Goal: Information Seeking & Learning: Learn about a topic

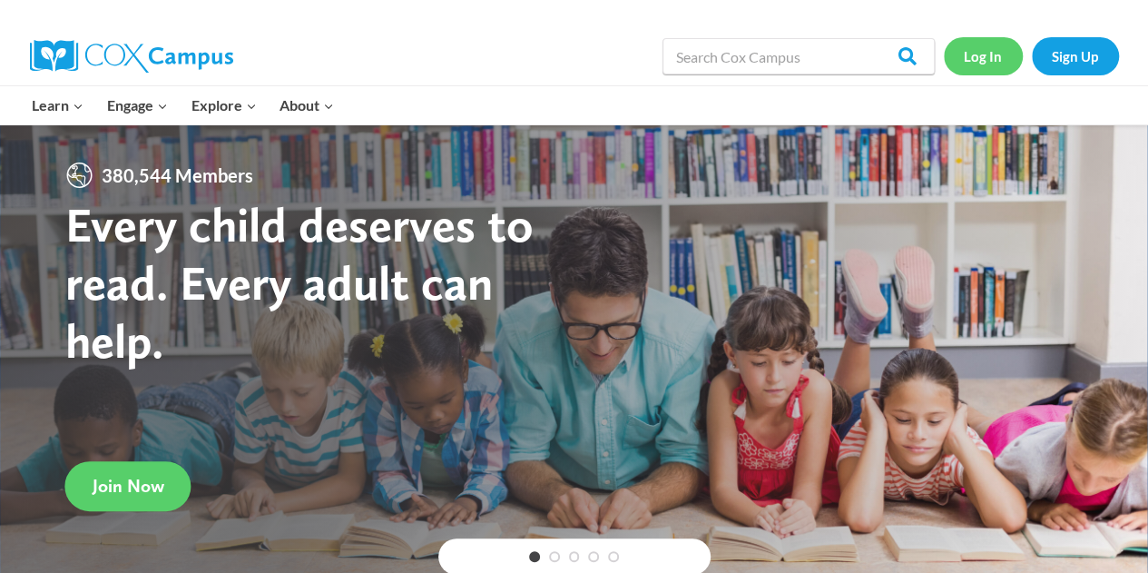
click at [965, 52] on link "Log In" at bounding box center [983, 55] width 79 height 37
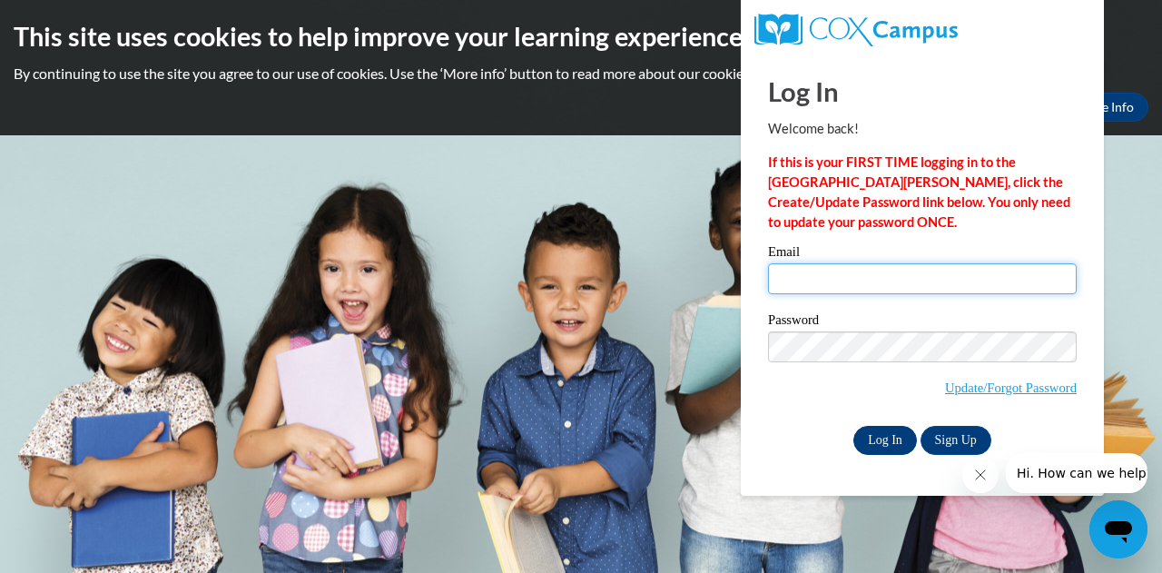
type input "rhodeam@wauwatosa.k12.wi.us"
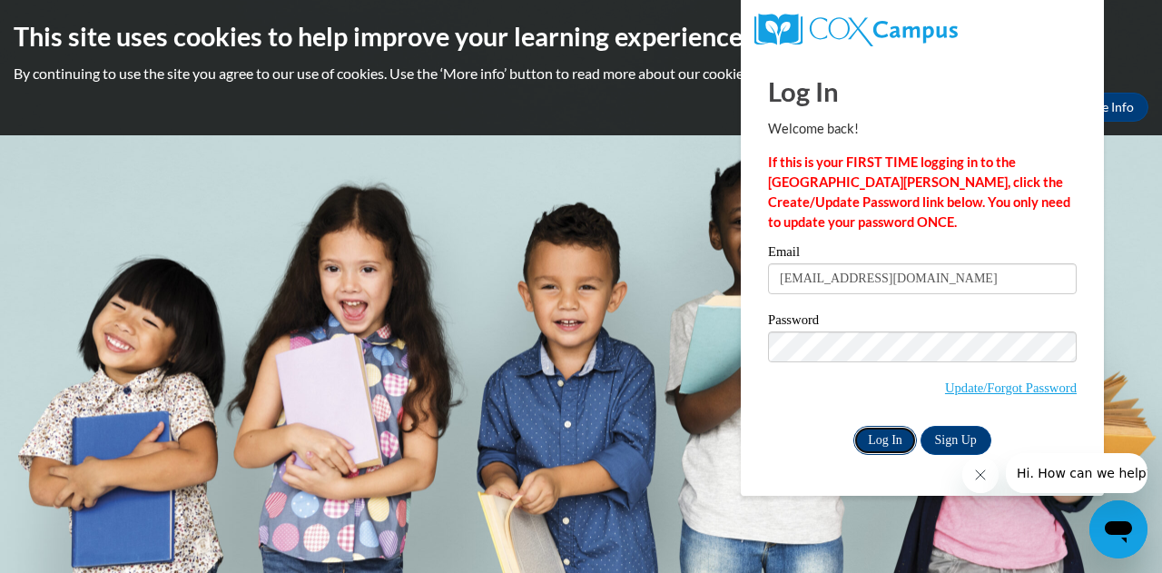
click at [880, 437] on input "Log In" at bounding box center [885, 440] width 64 height 29
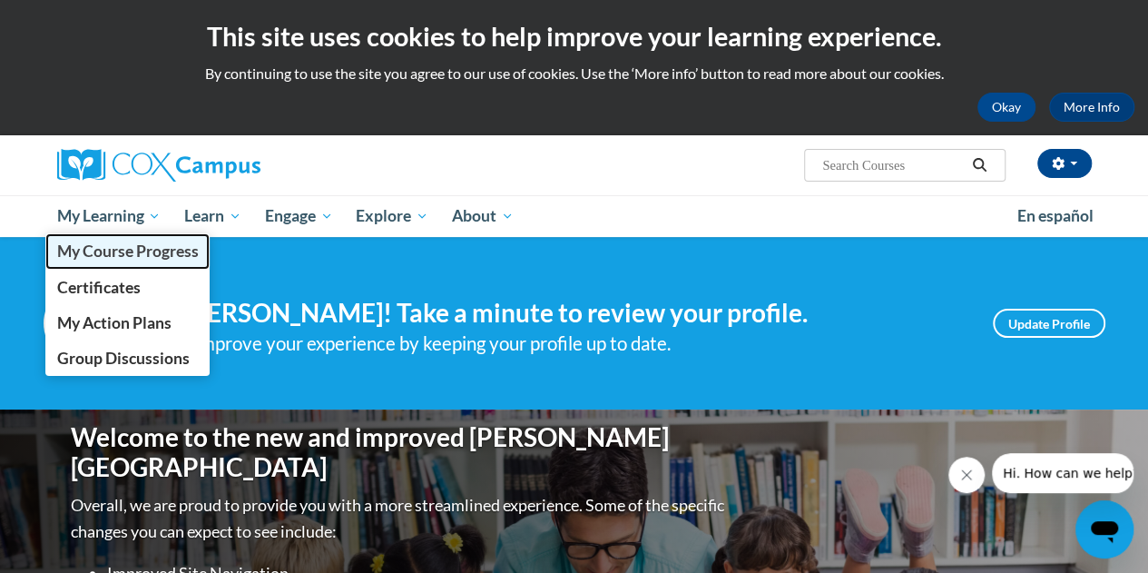
click at [128, 262] on link "My Course Progress" at bounding box center [127, 250] width 165 height 35
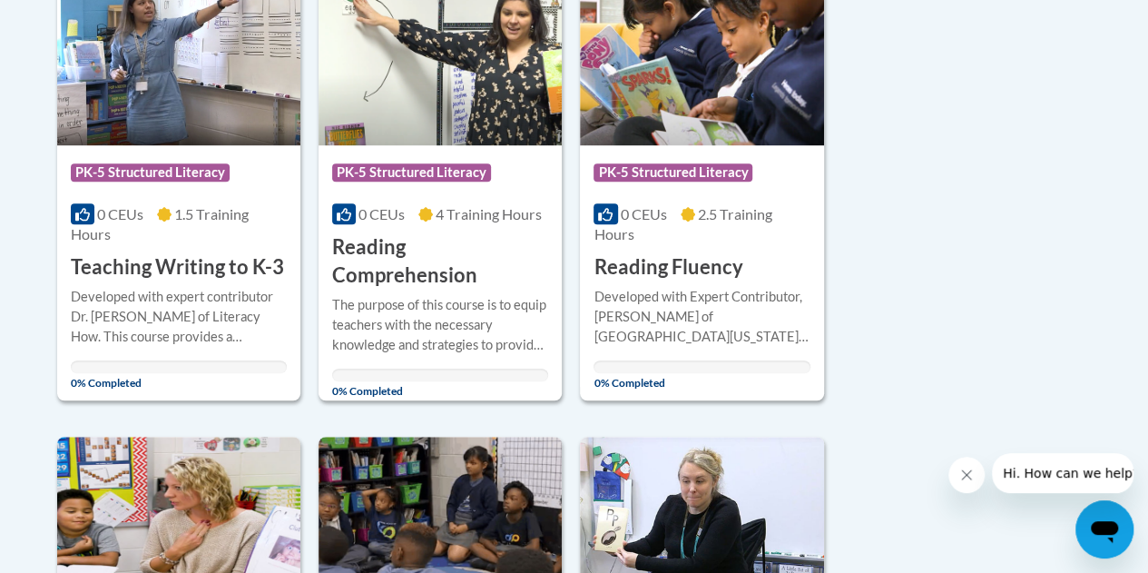
scroll to position [510, 0]
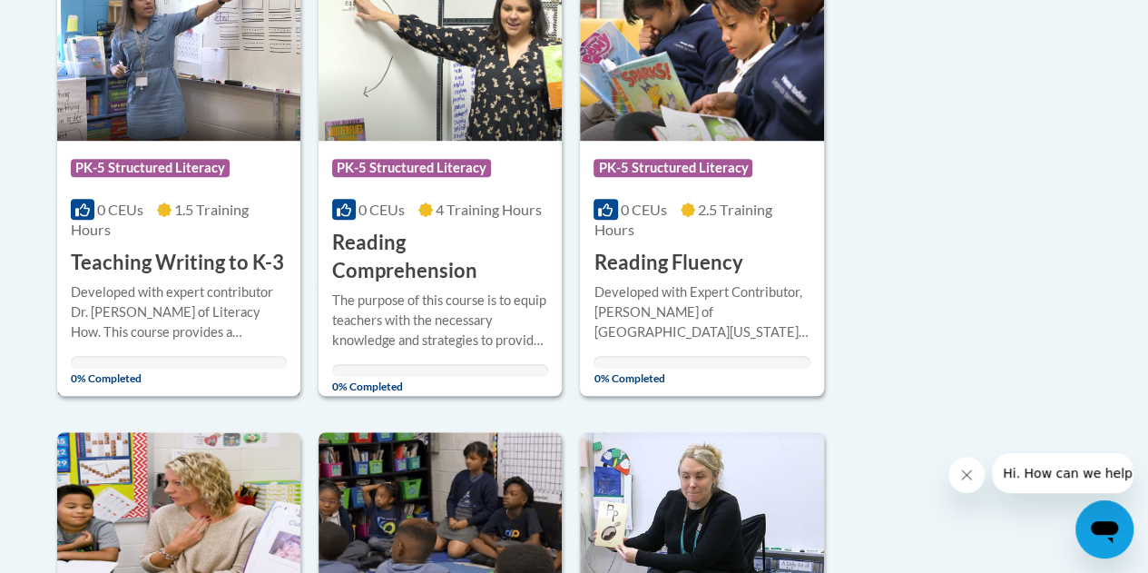
click at [230, 277] on div "More Info Open Developed with expert contributor Dr. Margie Gillis of Literacy …" at bounding box center [178, 329] width 243 height 105
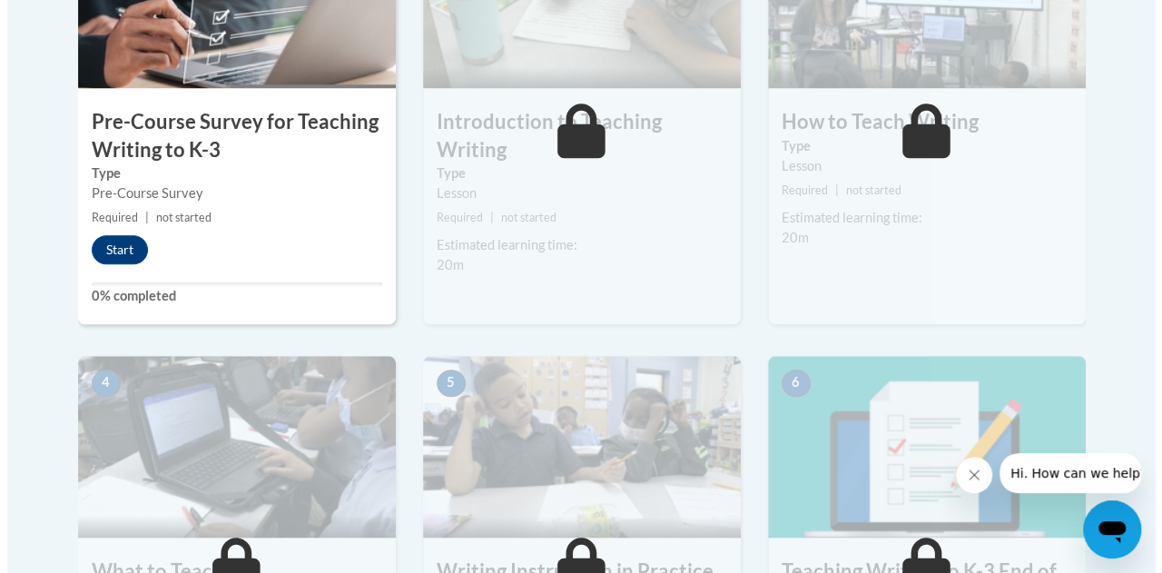
scroll to position [705, 0]
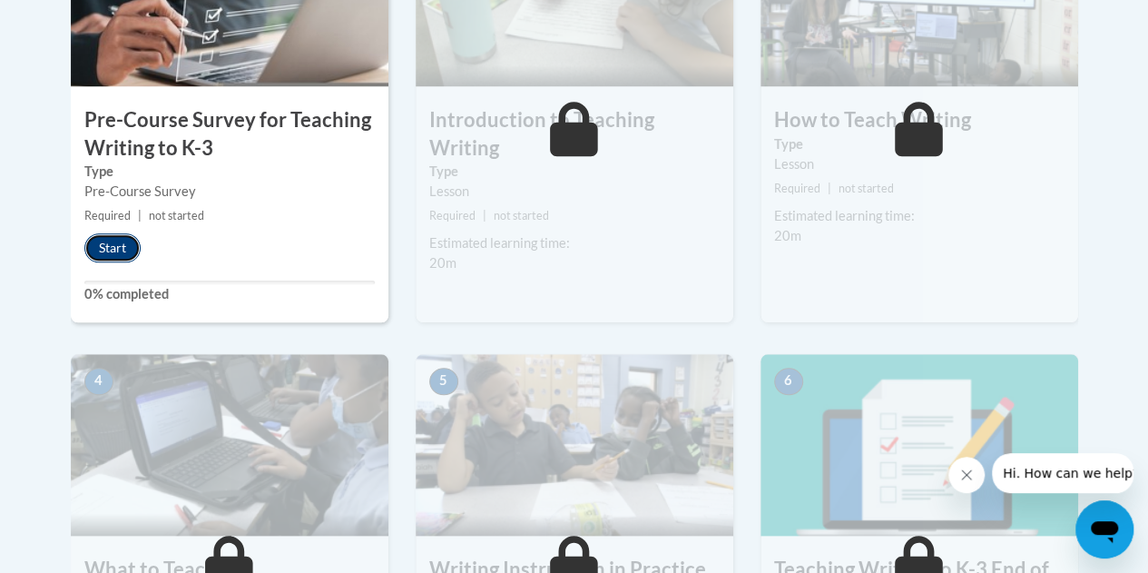
click at [103, 241] on button "Start" at bounding box center [112, 247] width 56 height 29
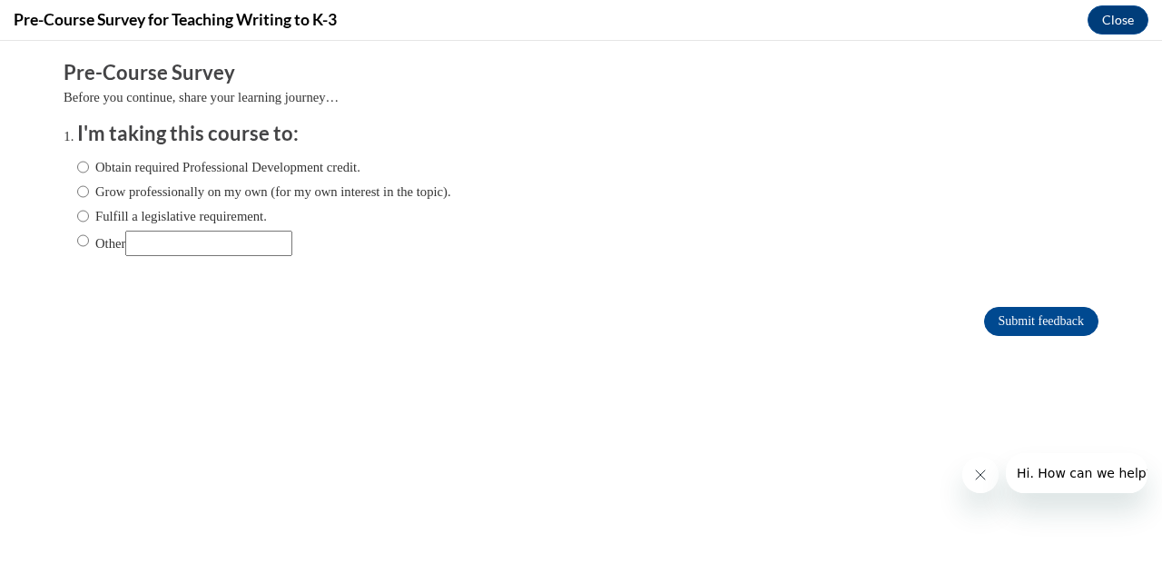
scroll to position [0, 0]
click at [225, 167] on label "Obtain required Professional Development credit." at bounding box center [218, 167] width 283 height 20
click at [89, 167] on input "Obtain required Professional Development credit." at bounding box center [83, 167] width 12 height 20
radio input "true"
click at [984, 316] on input "Submit feedback" at bounding box center [1041, 321] width 114 height 29
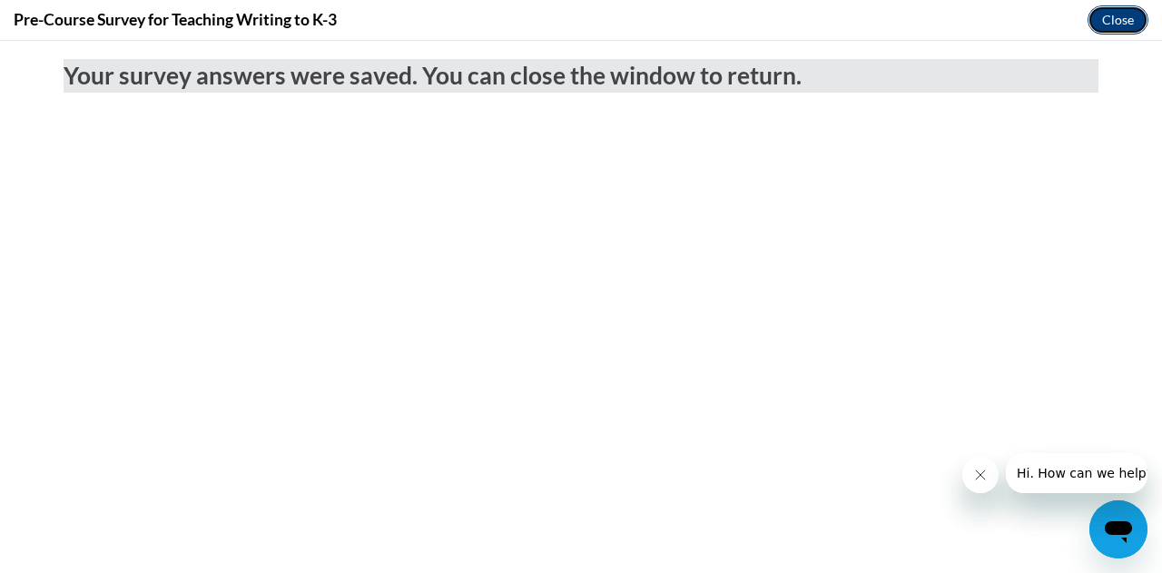
click at [1114, 25] on button "Close" at bounding box center [1117, 19] width 61 height 29
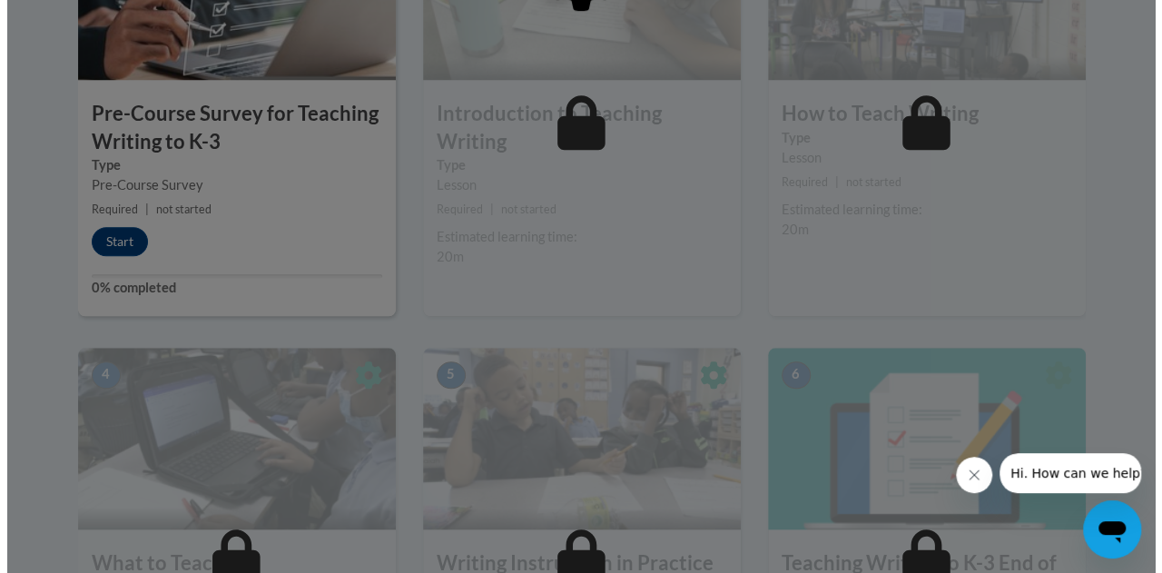
scroll to position [713, 0]
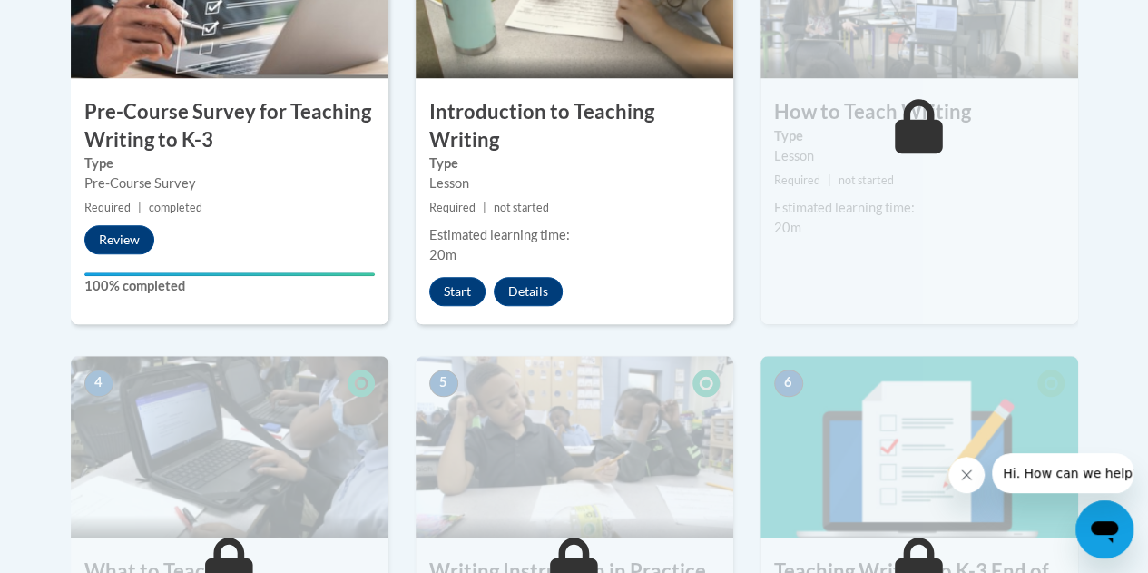
click at [973, 467] on button "Close message from company" at bounding box center [966, 475] width 36 height 36
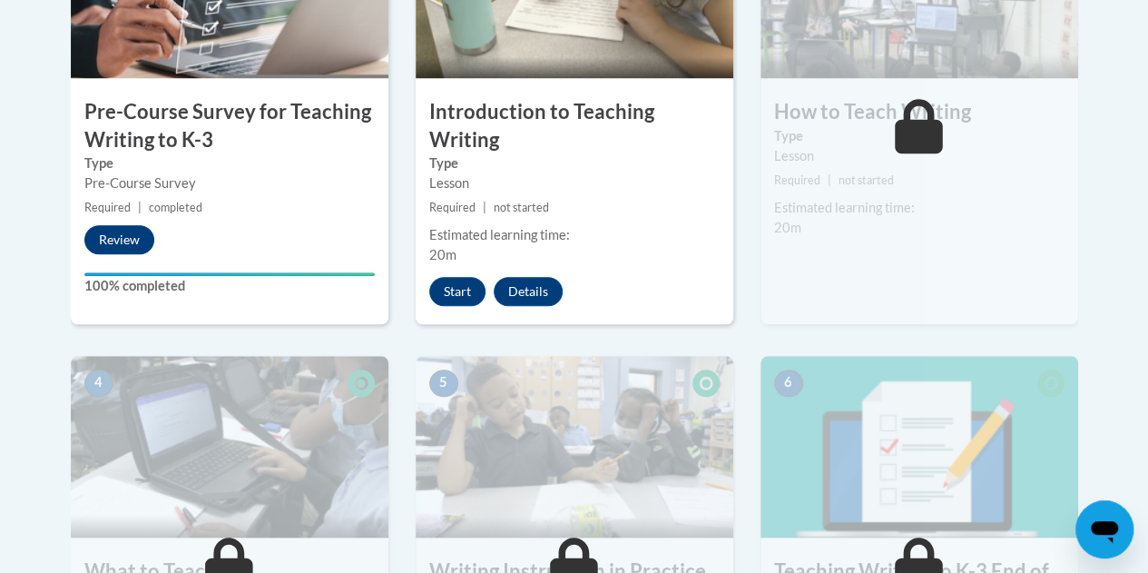
click at [114, 235] on button "Review" at bounding box center [119, 239] width 70 height 29
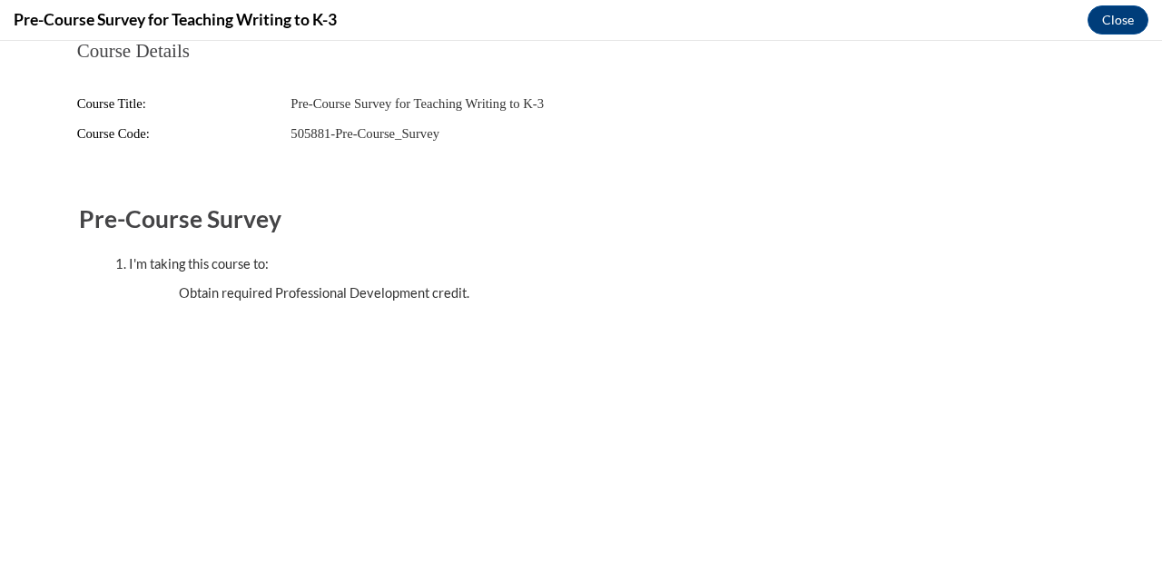
scroll to position [0, 0]
click at [1147, 24] on div "Pre-Course Survey for Teaching Writing to K-3 Close" at bounding box center [581, 20] width 1162 height 41
click at [1138, 25] on button "Close" at bounding box center [1117, 19] width 61 height 29
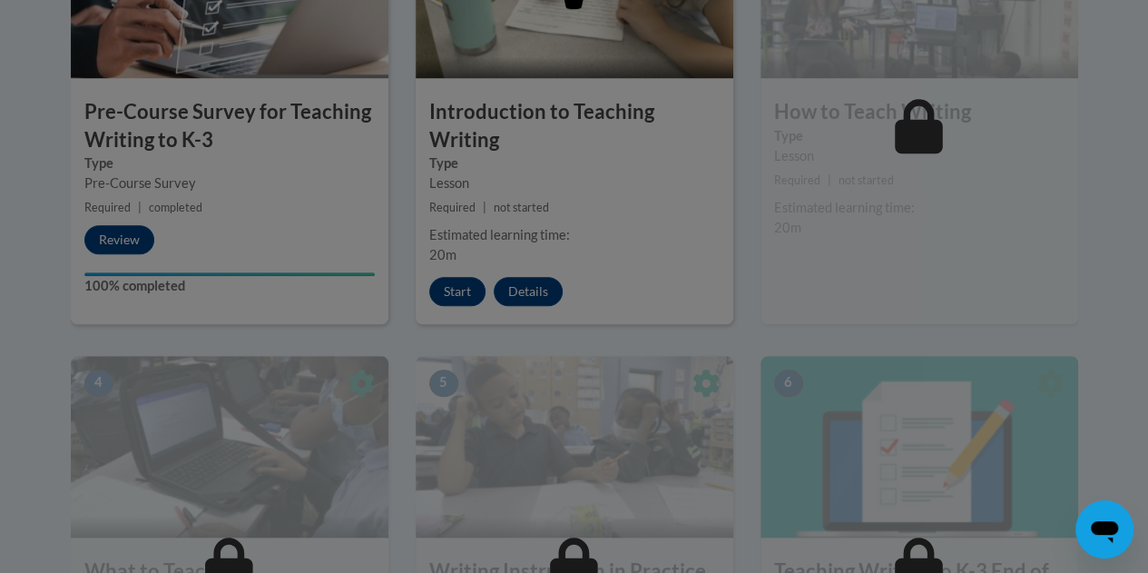
click at [450, 285] on div at bounding box center [574, 286] width 1148 height 573
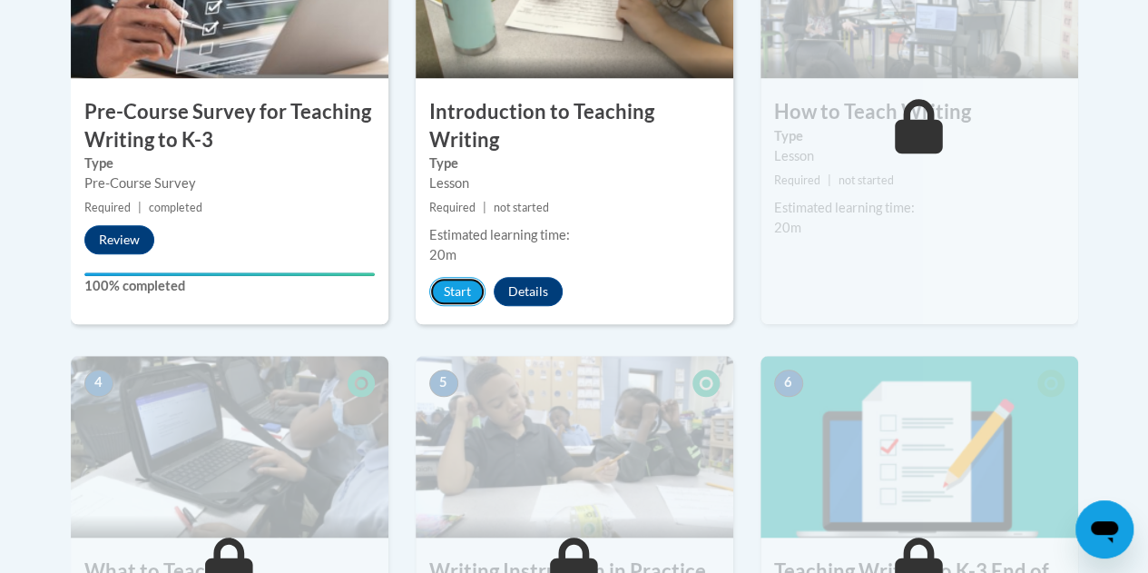
click at [450, 285] on button "Start" at bounding box center [457, 291] width 56 height 29
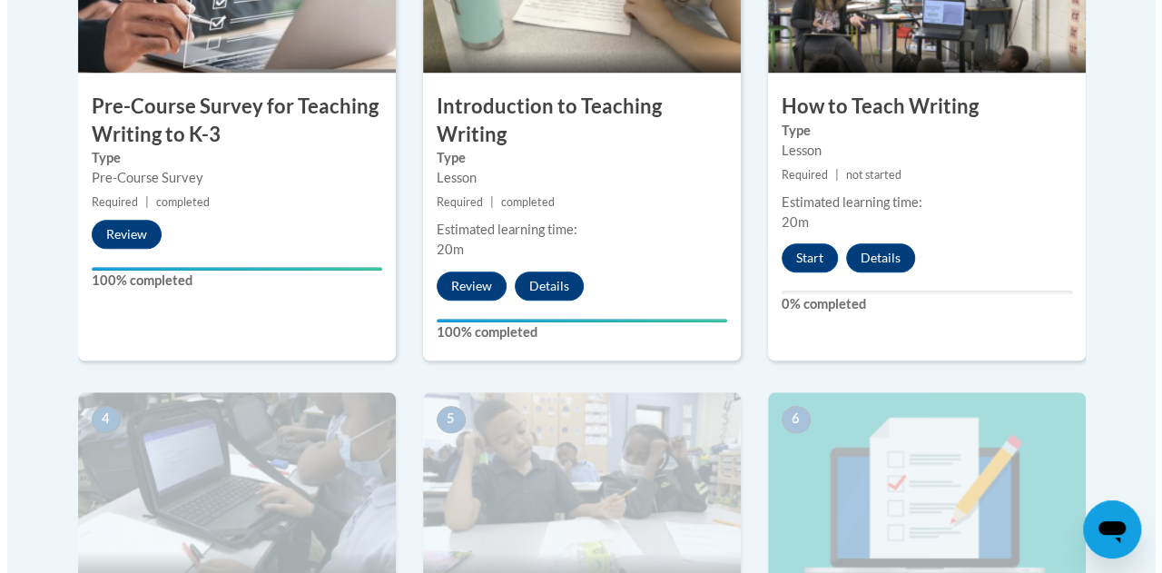
scroll to position [699, 0]
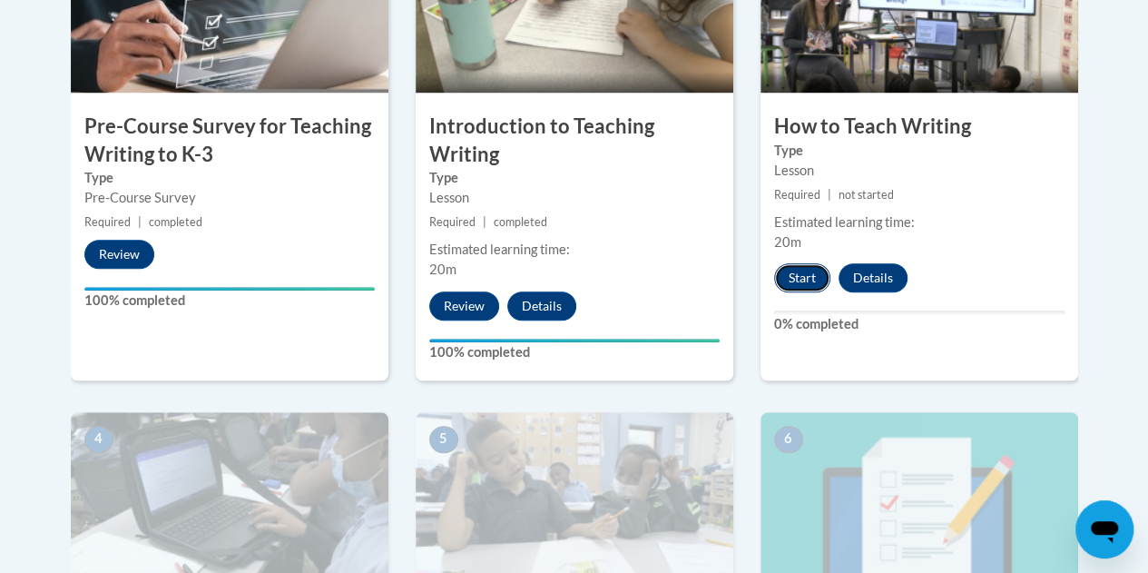
click at [803, 274] on button "Start" at bounding box center [802, 277] width 56 height 29
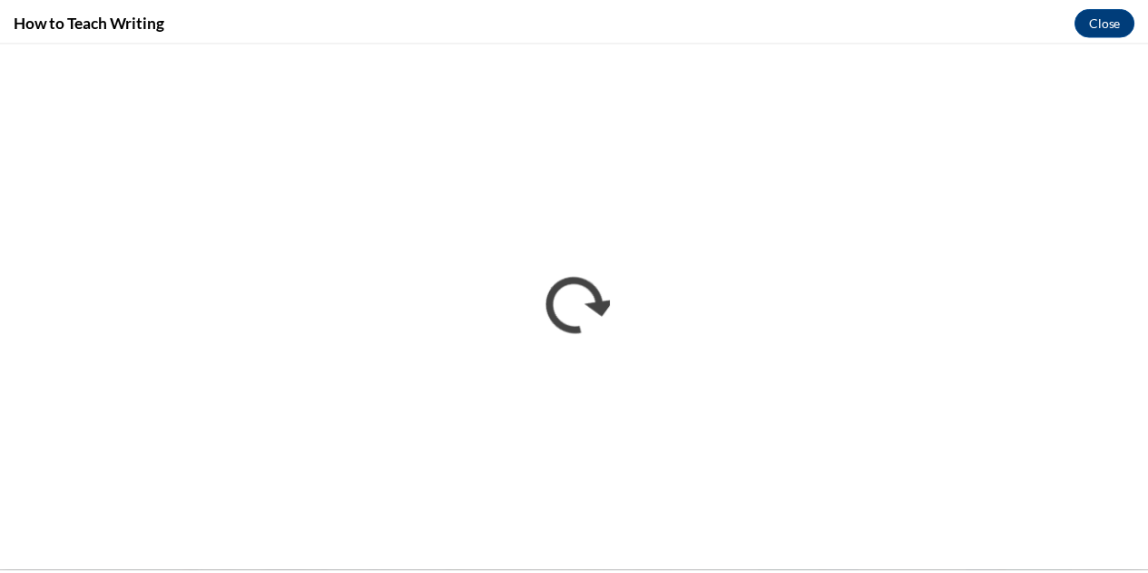
scroll to position [0, 0]
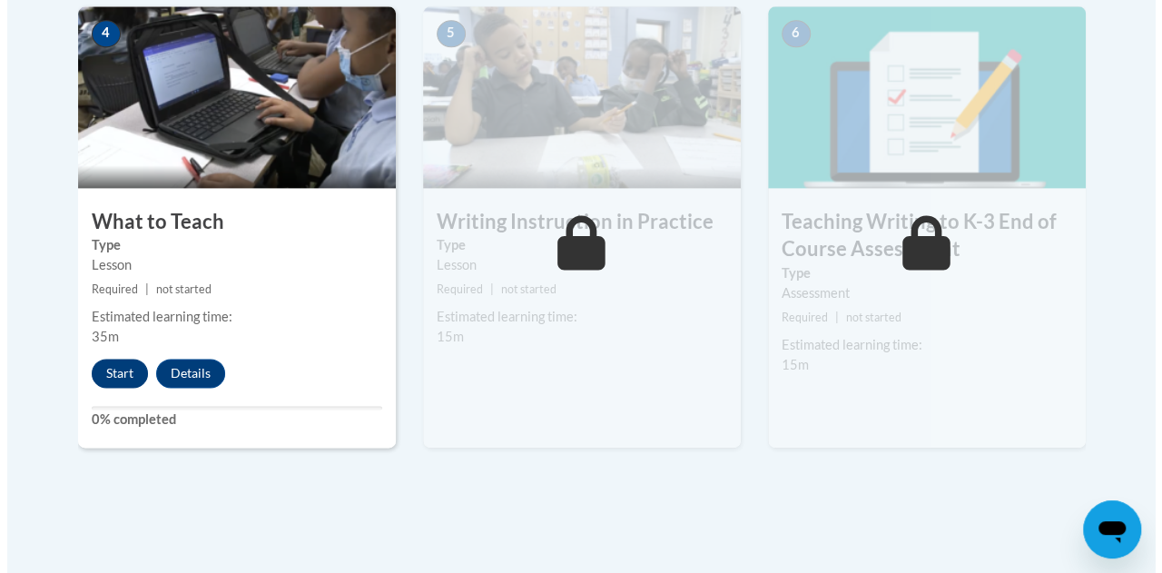
scroll to position [1104, 0]
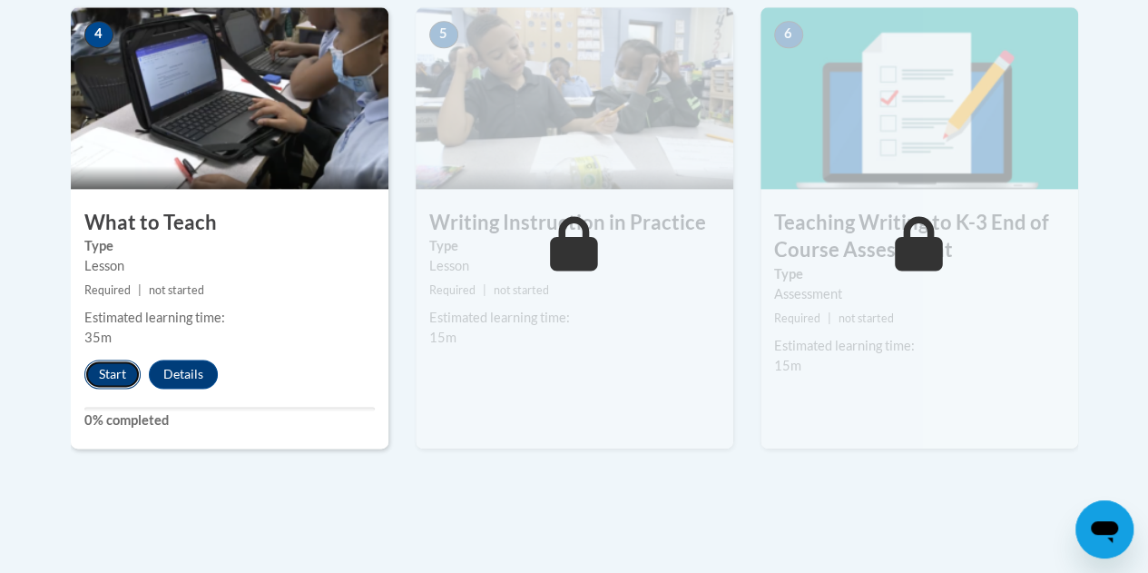
click at [109, 378] on button "Start" at bounding box center [112, 373] width 56 height 29
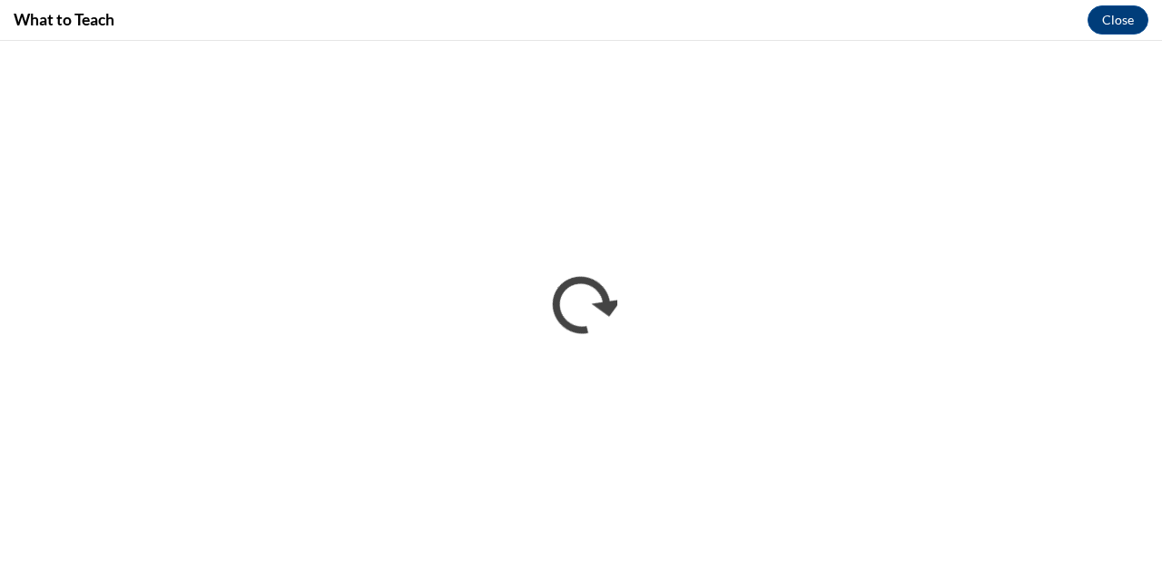
scroll to position [0, 0]
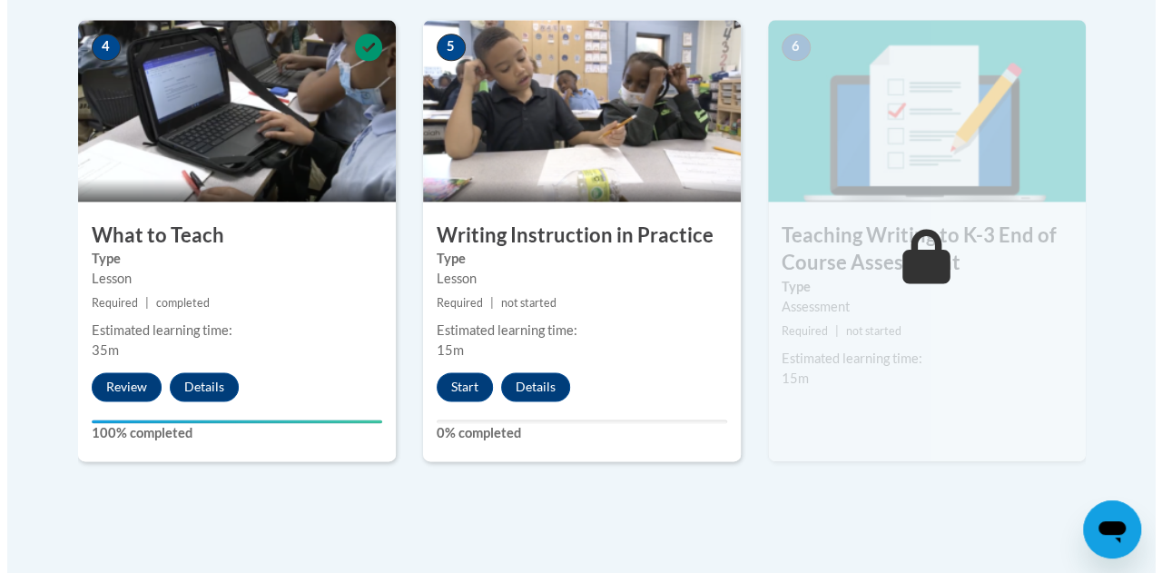
scroll to position [1109, 0]
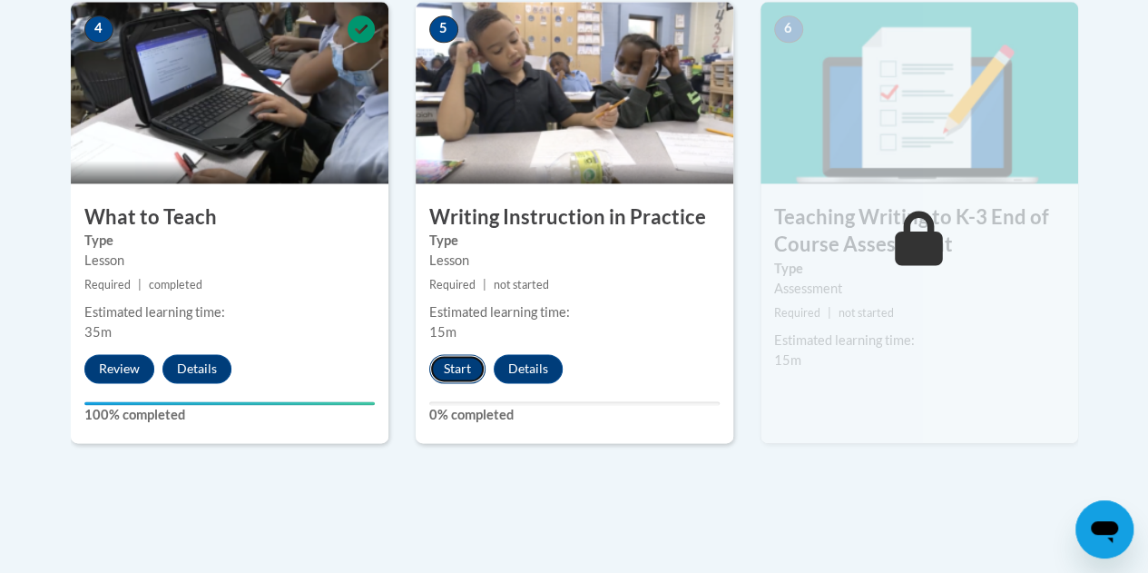
click at [458, 365] on button "Start" at bounding box center [457, 368] width 56 height 29
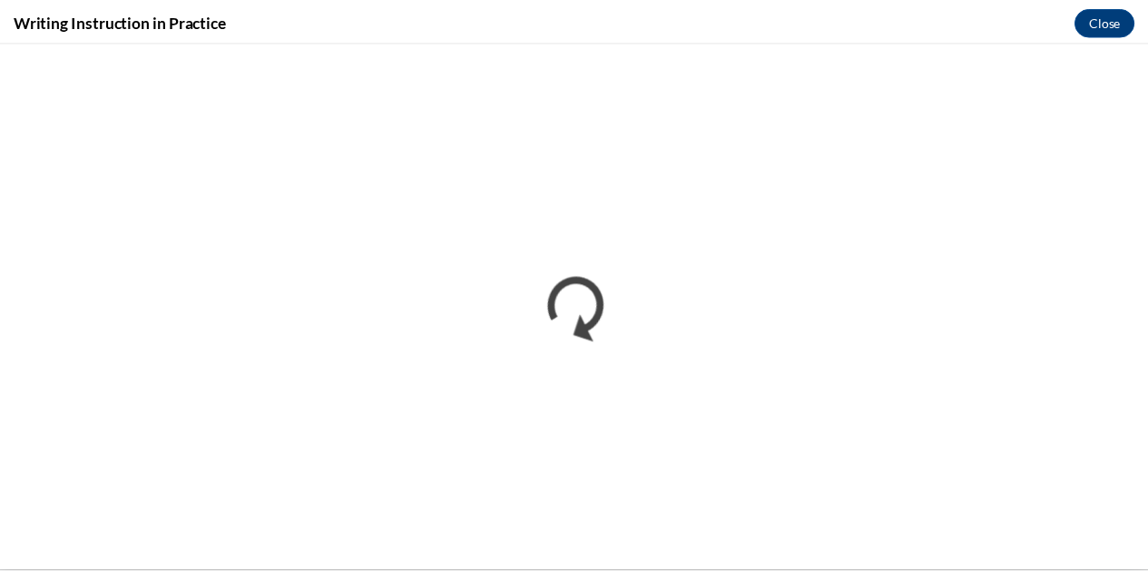
scroll to position [0, 0]
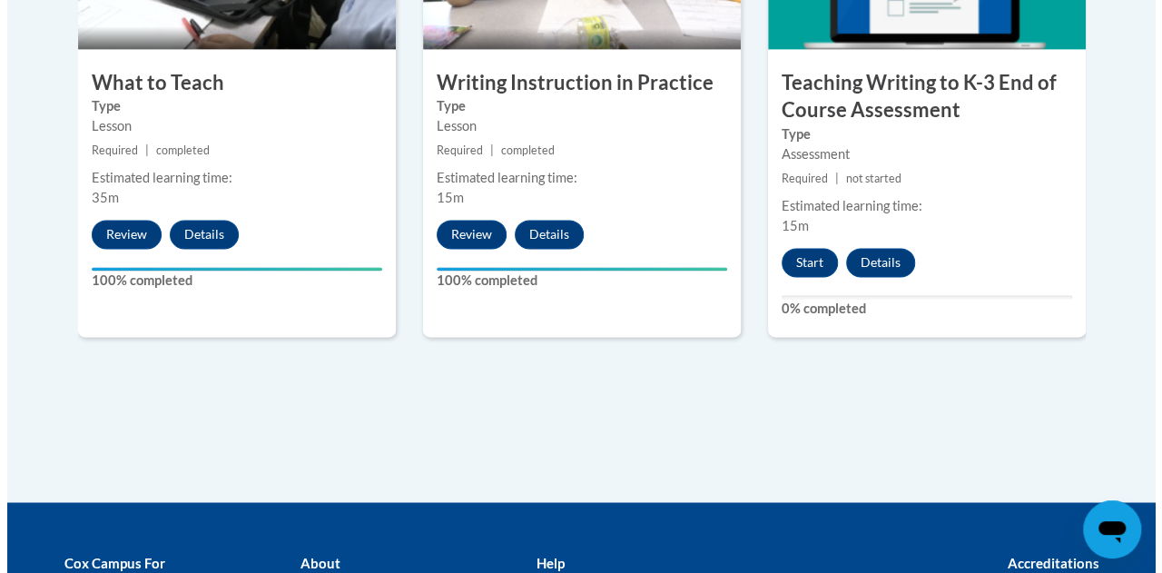
scroll to position [1242, 0]
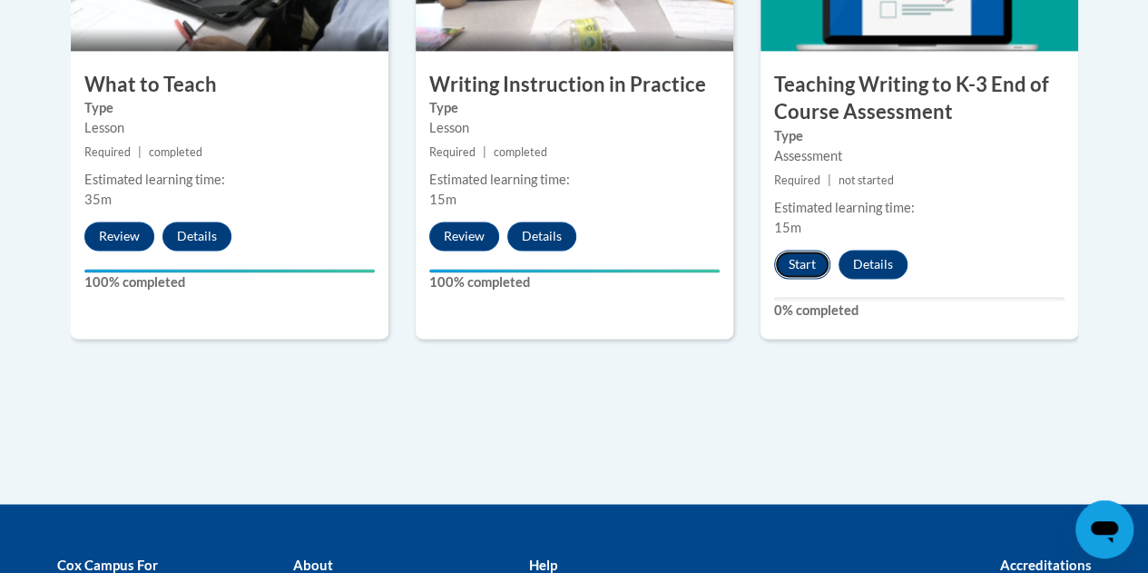
click at [802, 260] on button "Start" at bounding box center [802, 264] width 56 height 29
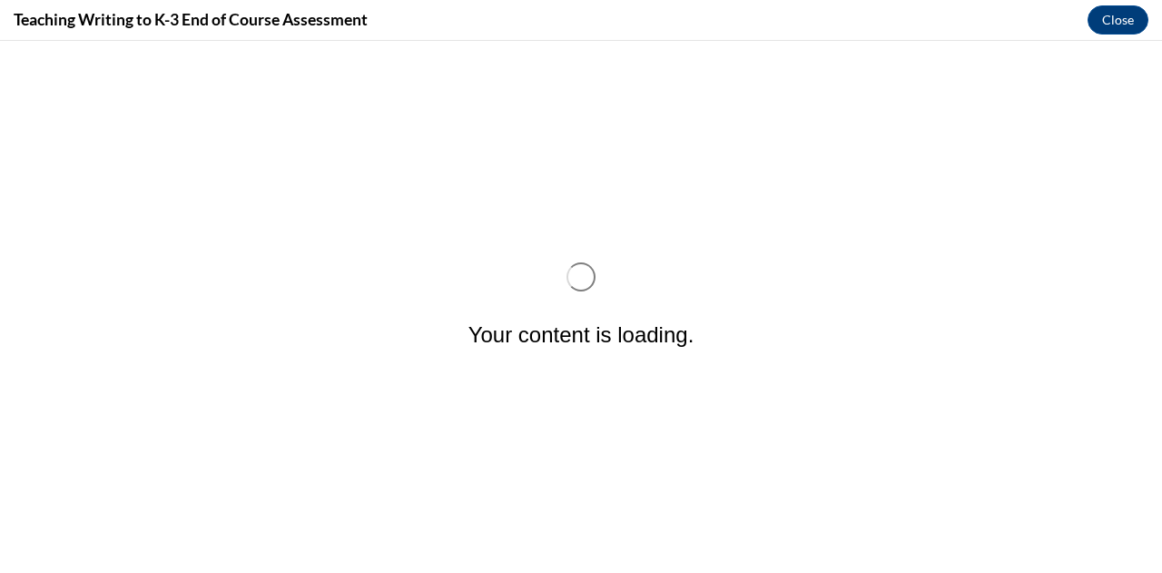
scroll to position [0, 0]
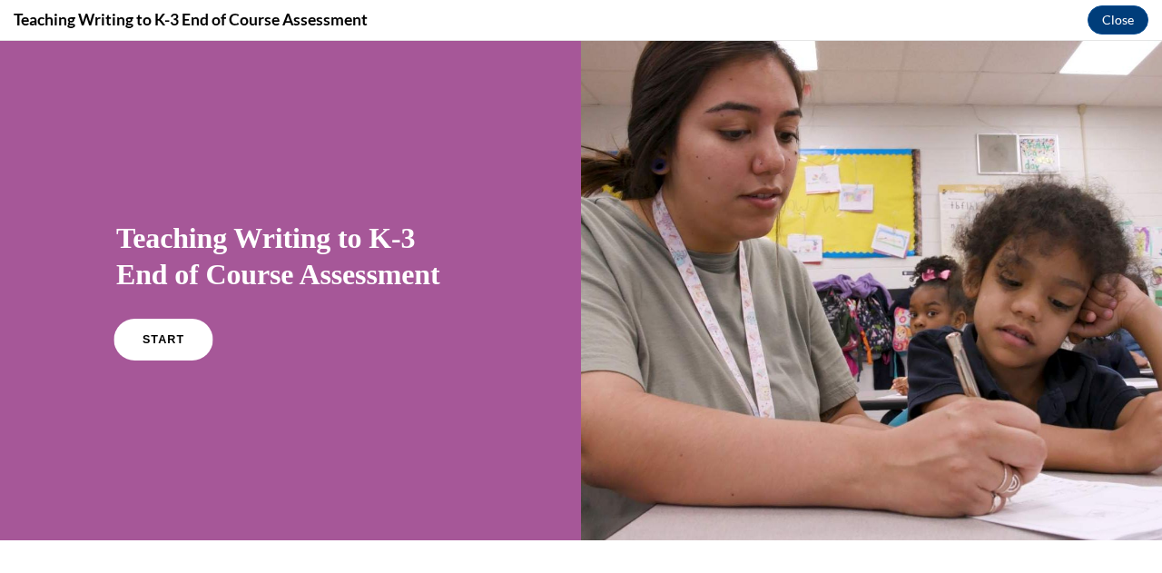
click at [169, 338] on span "START" at bounding box center [163, 340] width 42 height 14
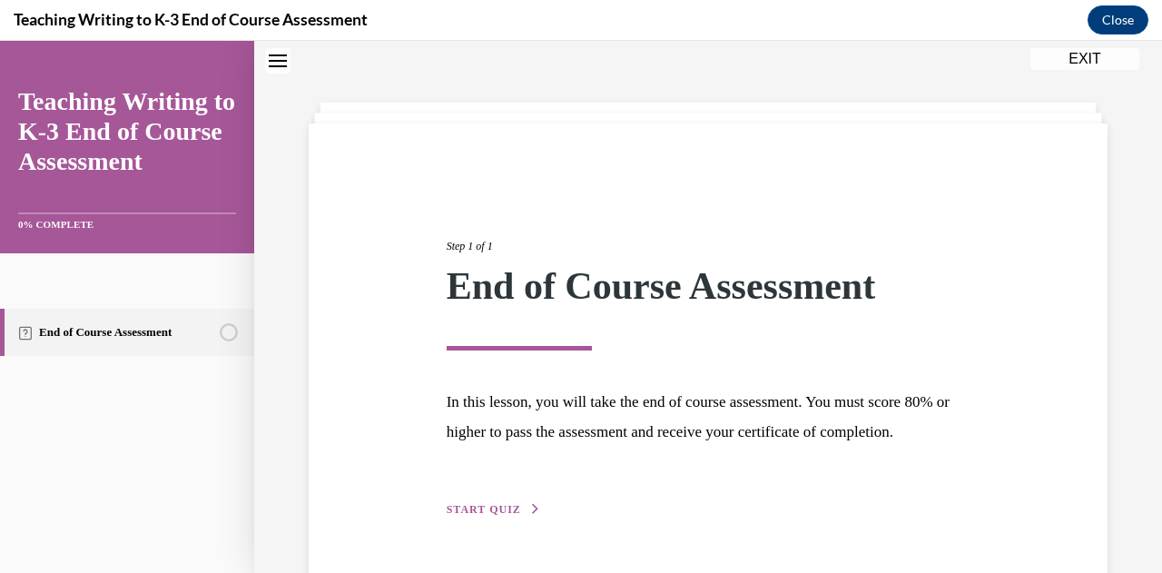
scroll to position [140, 0]
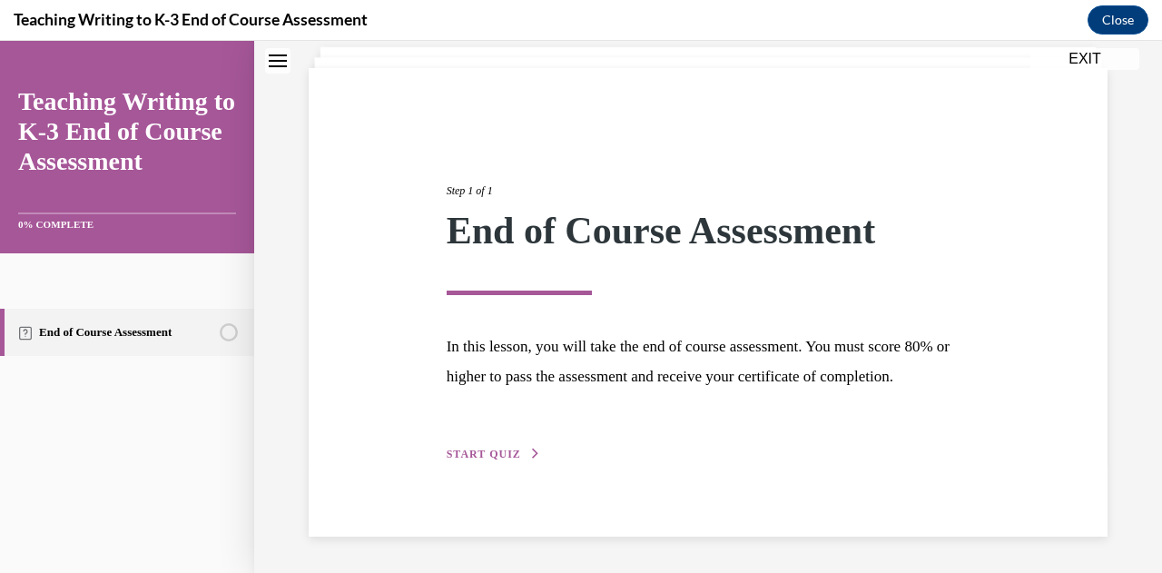
click at [481, 451] on span "START QUIZ" at bounding box center [484, 453] width 74 height 13
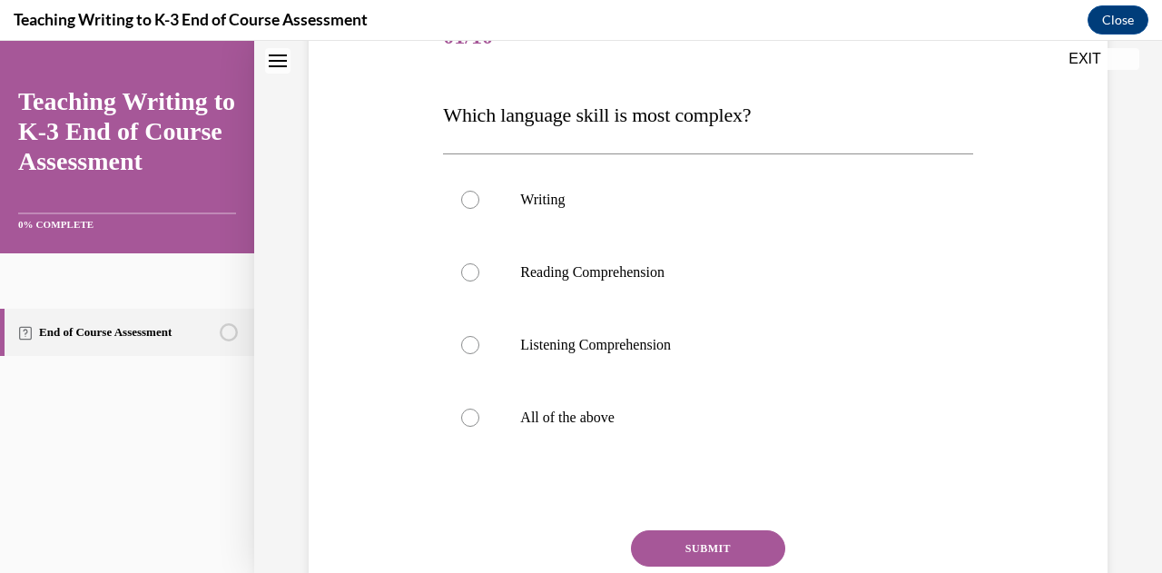
scroll to position [251, 0]
click at [481, 451] on label "All of the above" at bounding box center [707, 416] width 529 height 73
click at [479, 426] on input "All of the above" at bounding box center [470, 417] width 18 height 18
radio input "true"
click at [753, 541] on button "SUBMIT" at bounding box center [708, 547] width 154 height 36
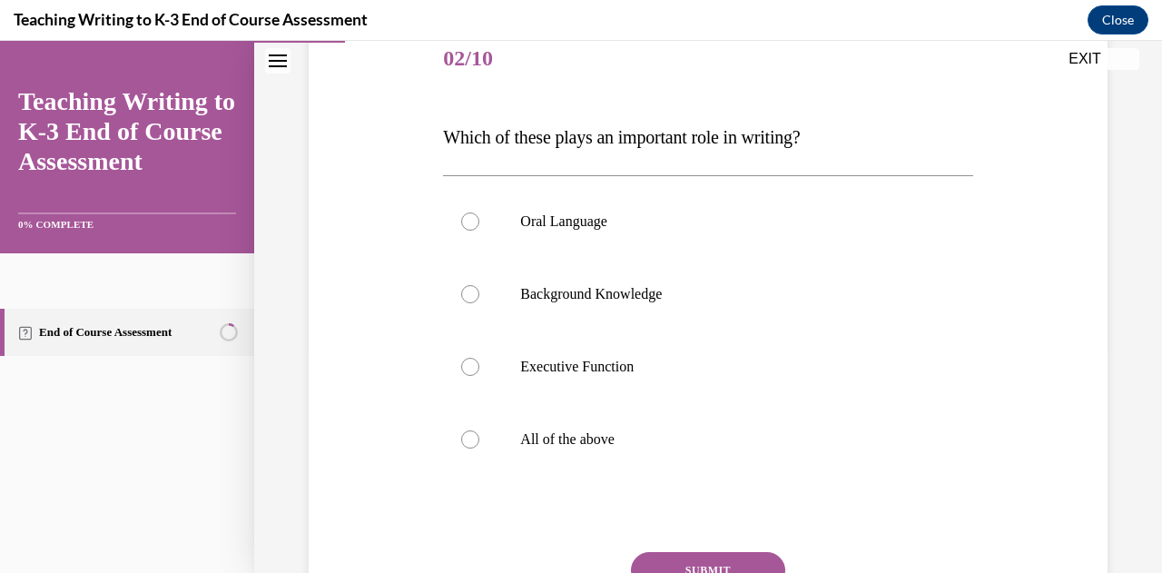
scroll to position [228, 0]
click at [602, 420] on label "All of the above" at bounding box center [707, 440] width 529 height 73
click at [479, 431] on input "All of the above" at bounding box center [470, 440] width 18 height 18
radio input "true"
click at [683, 560] on button "SUBMIT" at bounding box center [708, 571] width 154 height 36
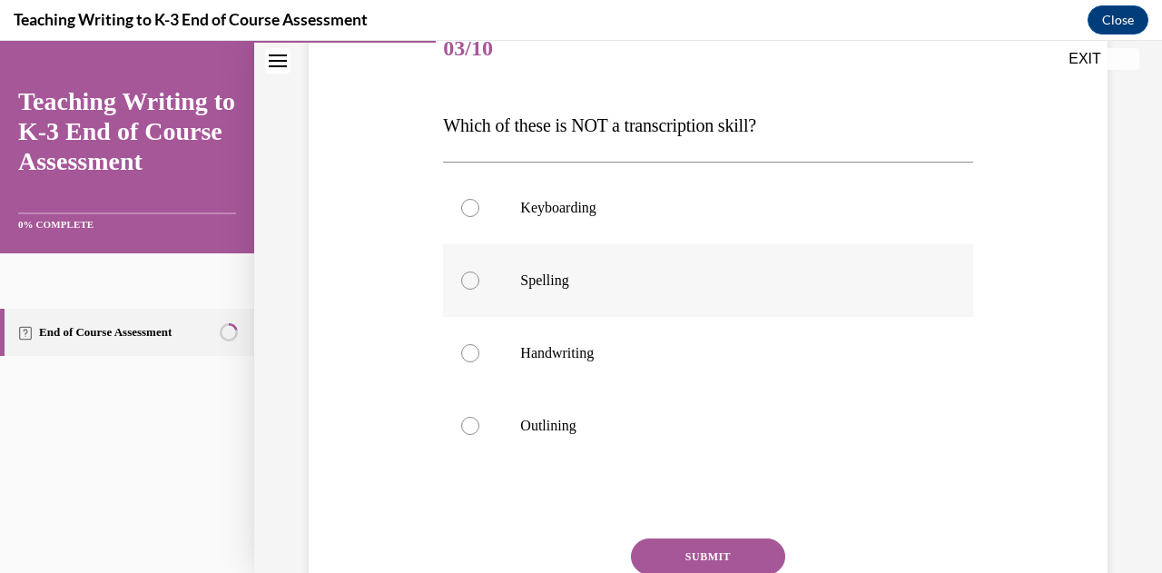
scroll to position [244, 0]
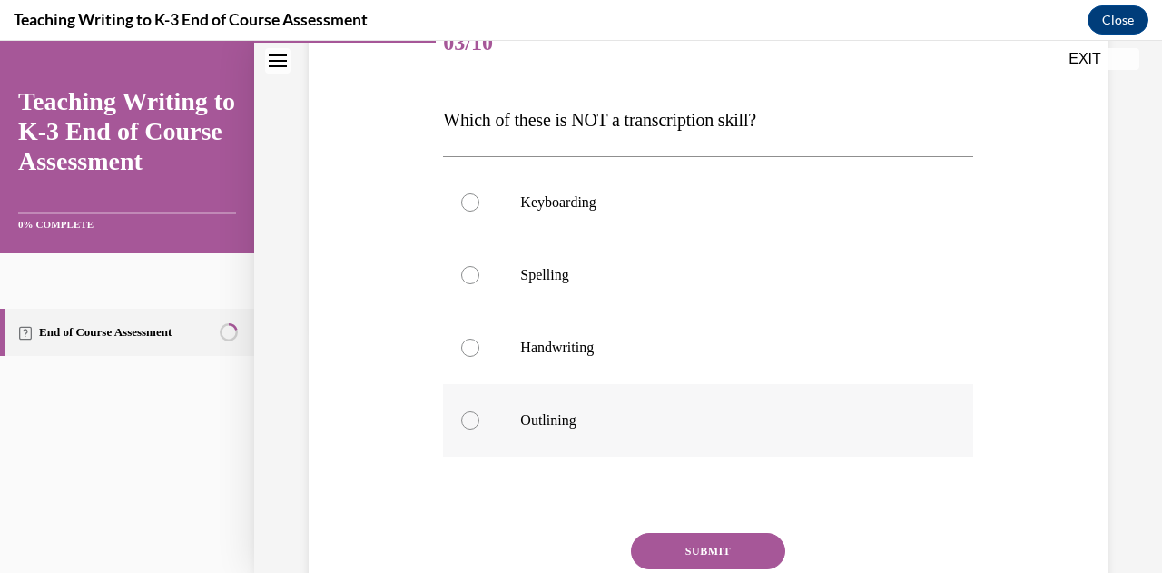
click at [586, 422] on p "Outlining" at bounding box center [723, 420] width 407 height 18
click at [479, 422] on input "Outlining" at bounding box center [470, 420] width 18 height 18
radio input "true"
click at [679, 546] on button "SUBMIT" at bounding box center [708, 551] width 154 height 36
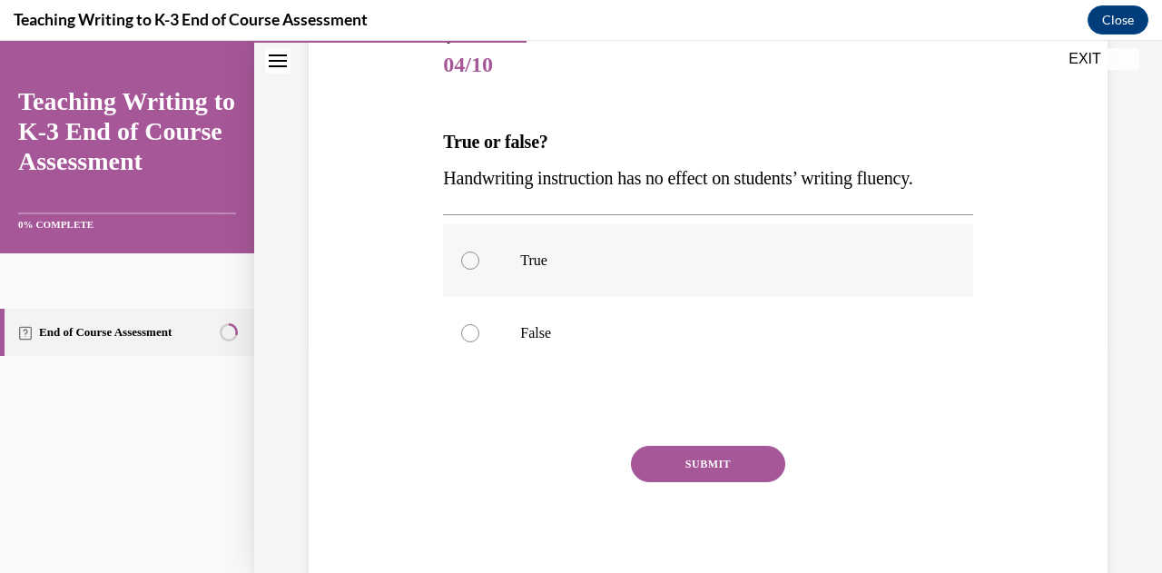
scroll to position [223, 0]
click at [568, 327] on p "False" at bounding box center [723, 332] width 407 height 18
click at [479, 327] on input "False" at bounding box center [470, 332] width 18 height 18
radio input "true"
click at [683, 457] on button "SUBMIT" at bounding box center [708, 463] width 154 height 36
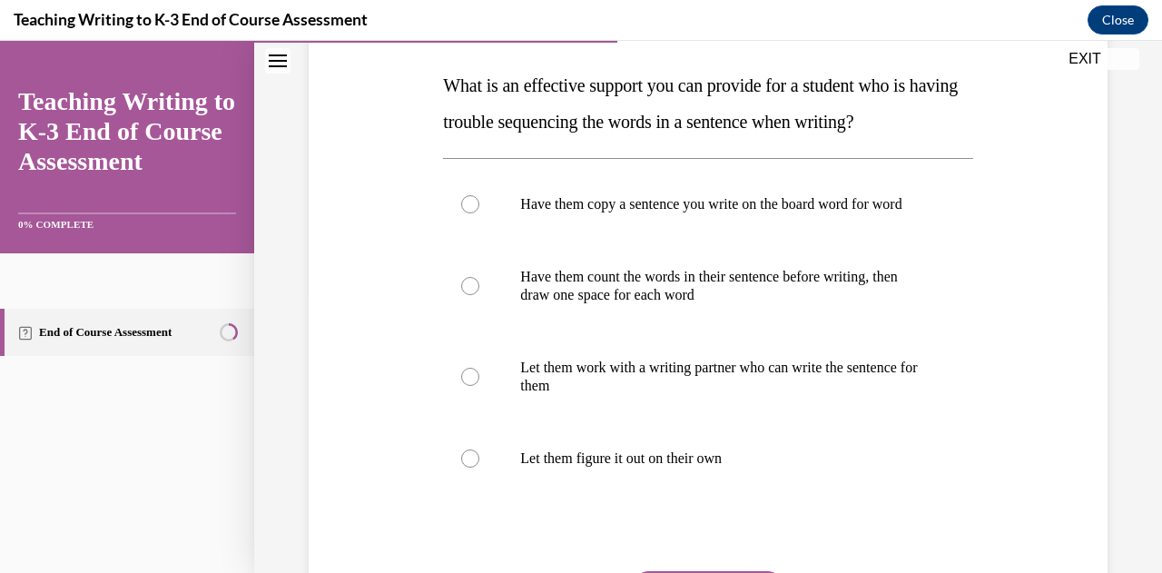
scroll to position [282, 0]
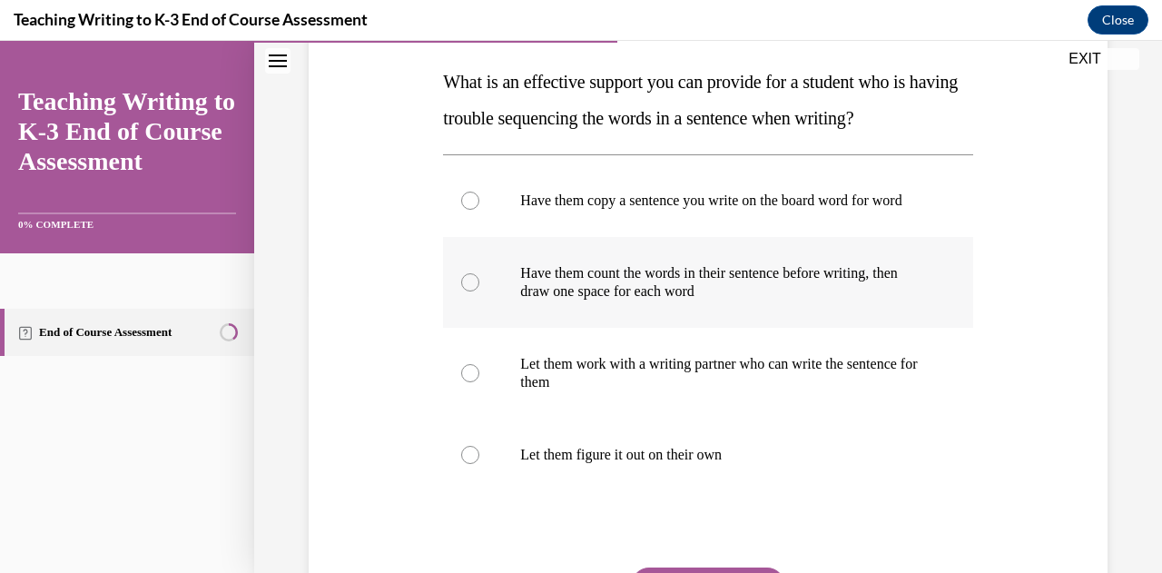
click at [701, 299] on p "Have them count the words in their sentence before writing, then draw one space…" at bounding box center [723, 282] width 407 height 36
click at [479, 291] on input "Have them count the words in their sentence before writing, then draw one space…" at bounding box center [470, 282] width 18 height 18
radio input "true"
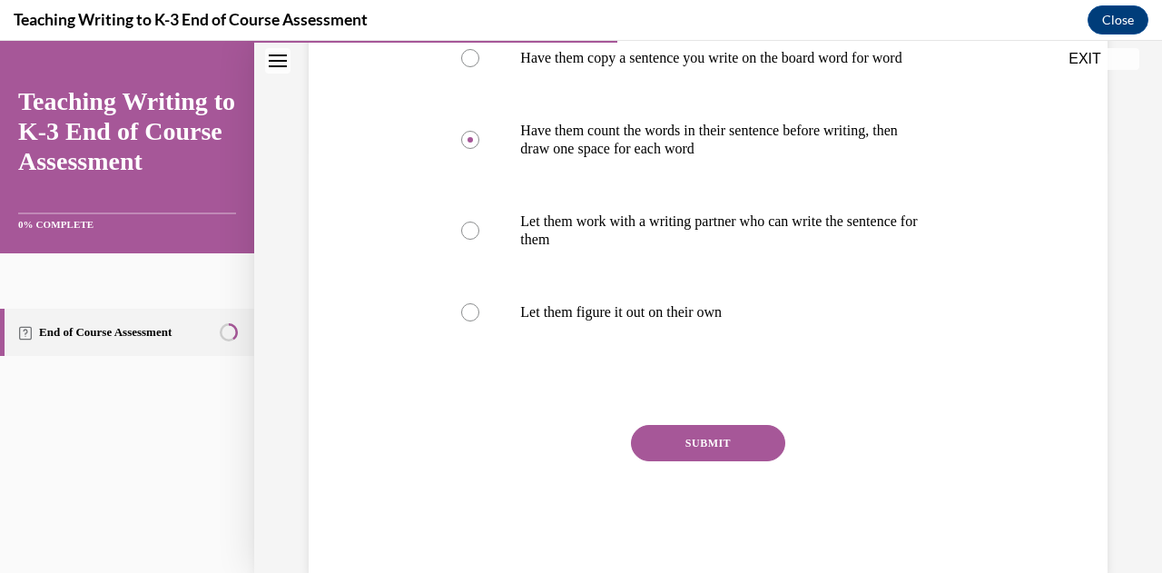
click at [716, 446] on button "SUBMIT" at bounding box center [708, 443] width 154 height 36
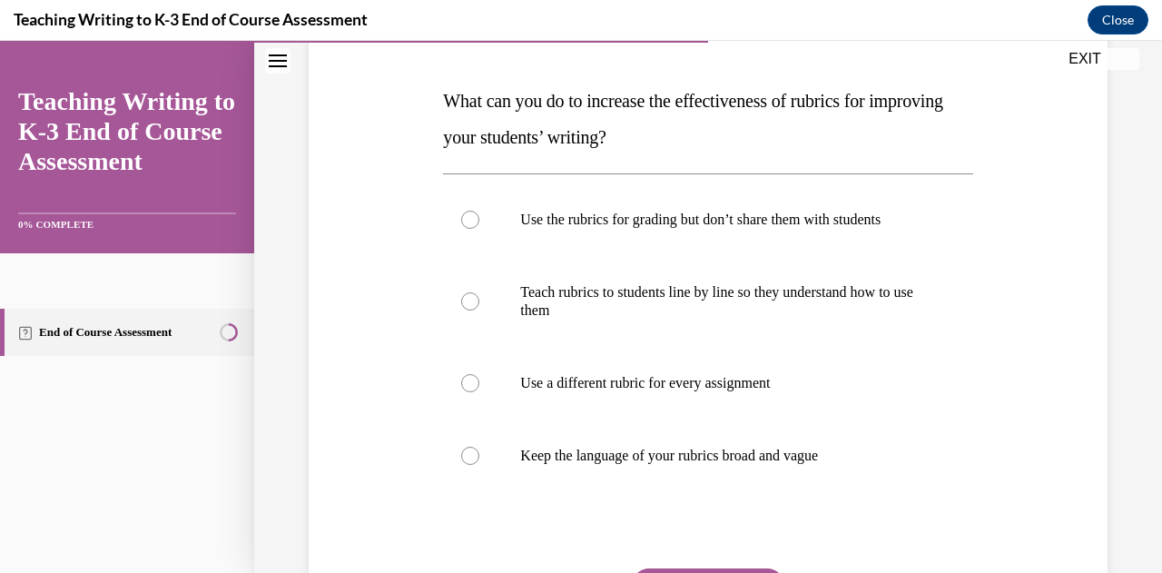
scroll to position [262, 0]
click at [731, 298] on p "Teach rubrics to students line by line so they understand how to use them" at bounding box center [723, 302] width 407 height 36
click at [479, 298] on input "Teach rubrics to students line by line so they understand how to use them" at bounding box center [470, 302] width 18 height 18
radio input "true"
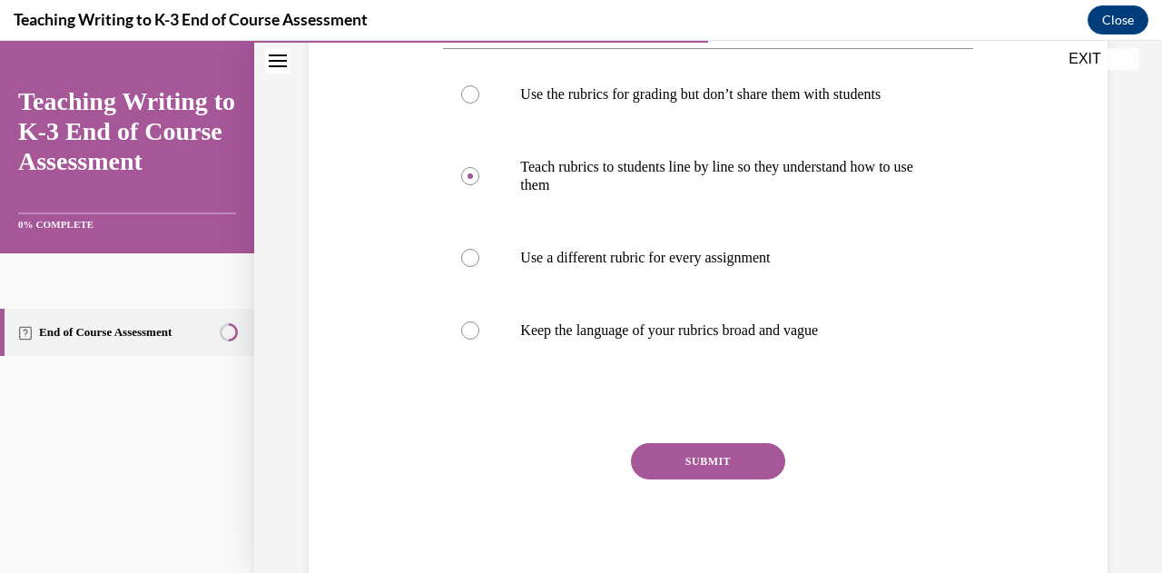
click at [702, 460] on button "SUBMIT" at bounding box center [708, 461] width 154 height 36
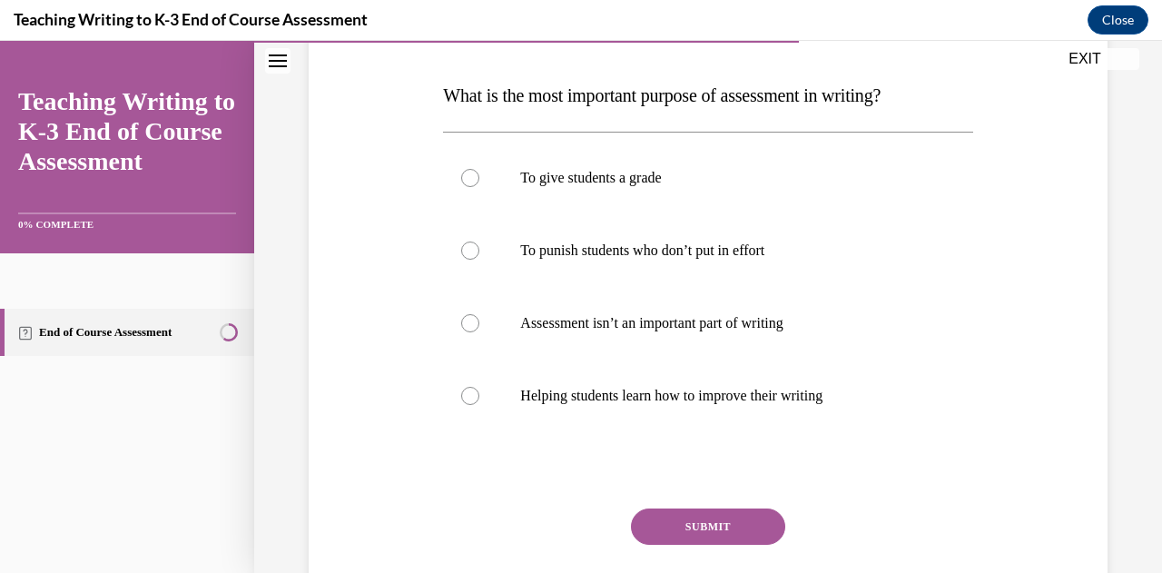
scroll to position [272, 0]
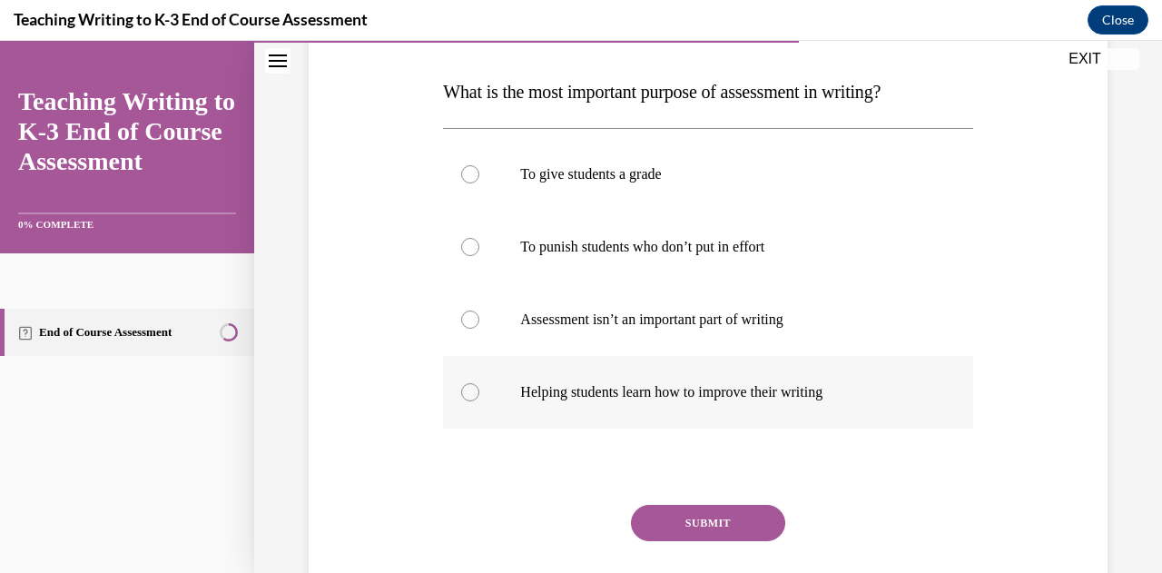
click at [675, 402] on label "Helping students learn how to improve their writing" at bounding box center [707, 392] width 529 height 73
click at [479, 401] on input "Helping students learn how to improve their writing" at bounding box center [470, 392] width 18 height 18
radio input "true"
click at [706, 514] on button "SUBMIT" at bounding box center [708, 523] width 154 height 36
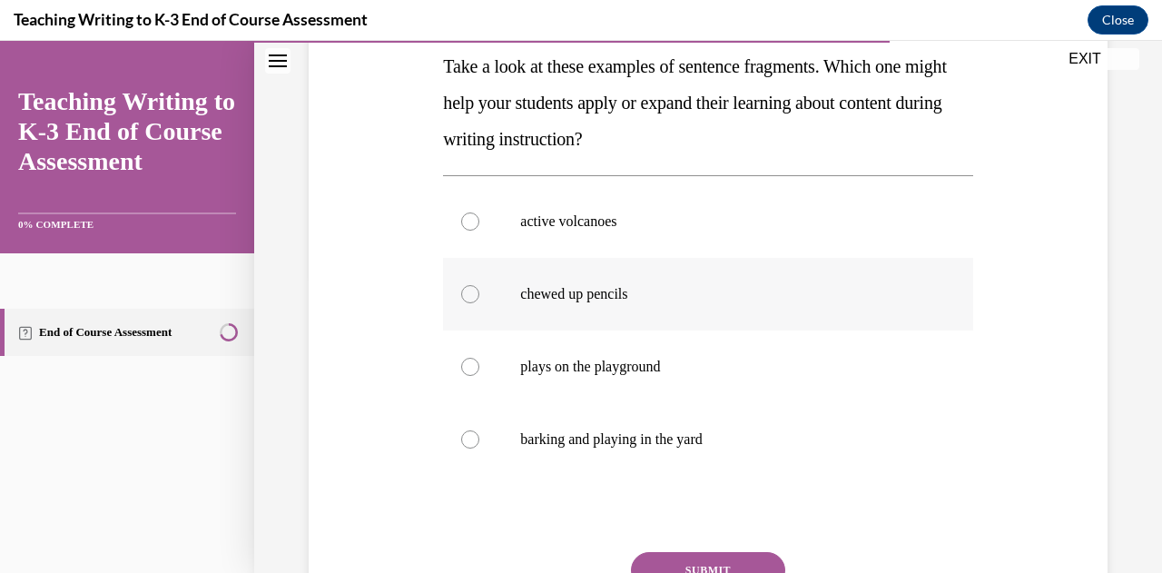
scroll to position [297, 0]
click at [669, 426] on label "barking and playing in the yard" at bounding box center [707, 440] width 529 height 73
click at [479, 431] on input "barking and playing in the yard" at bounding box center [470, 440] width 18 height 18
radio input "true"
click at [710, 564] on button "SUBMIT" at bounding box center [708, 571] width 154 height 36
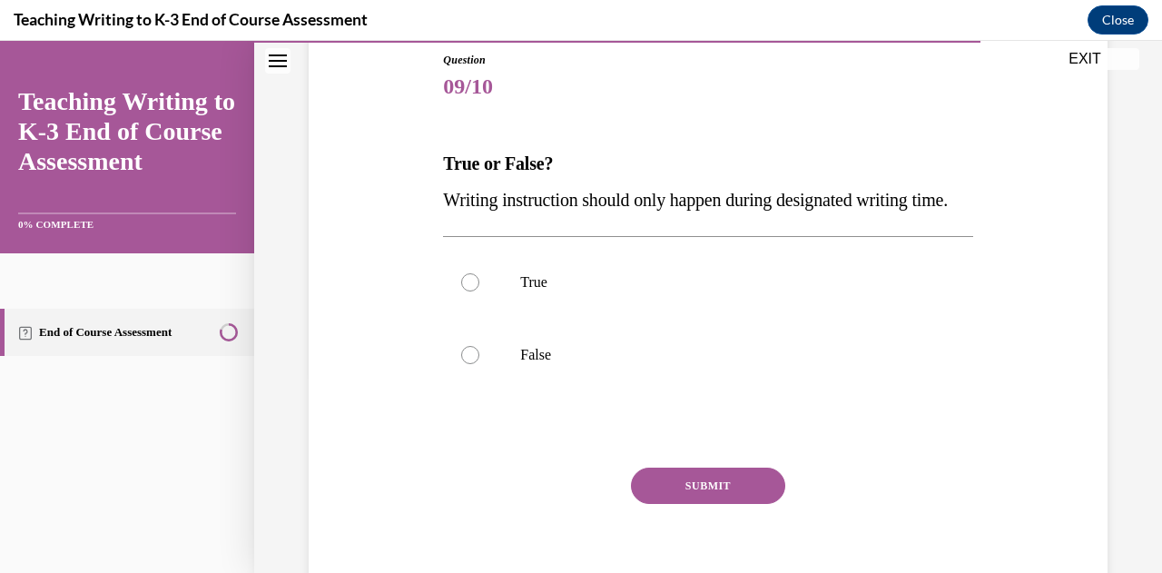
scroll to position [258, 0]
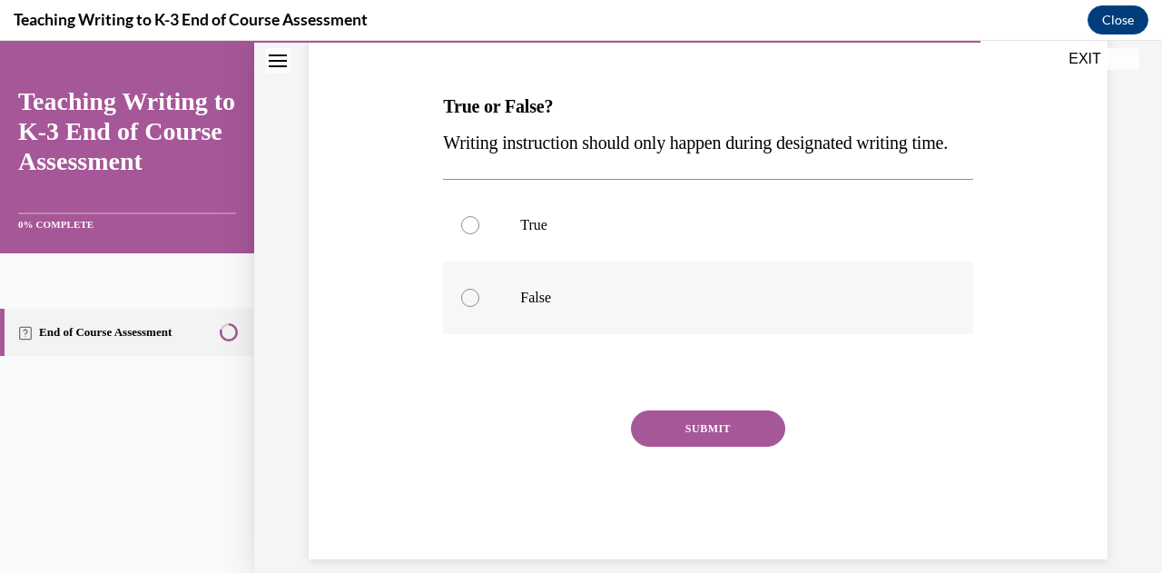
click at [634, 307] on p "False" at bounding box center [723, 298] width 407 height 18
click at [479, 307] on input "False" at bounding box center [470, 298] width 18 height 18
radio input "true"
click at [692, 447] on button "SUBMIT" at bounding box center [708, 428] width 154 height 36
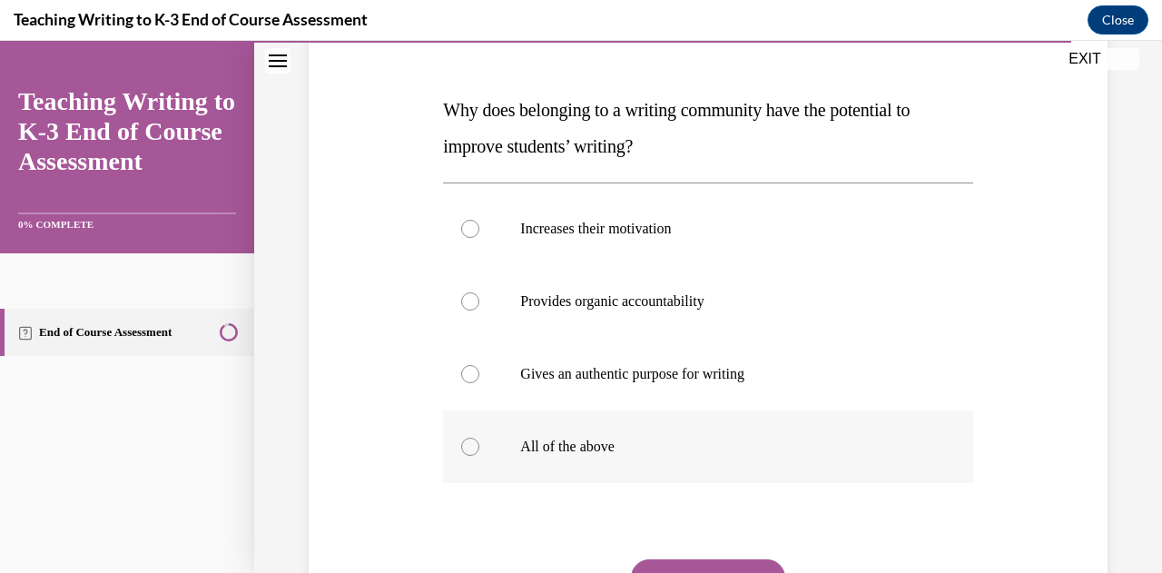
click at [631, 453] on p "All of the above" at bounding box center [723, 446] width 407 height 18
click at [479, 453] on input "All of the above" at bounding box center [470, 446] width 18 height 18
radio input "true"
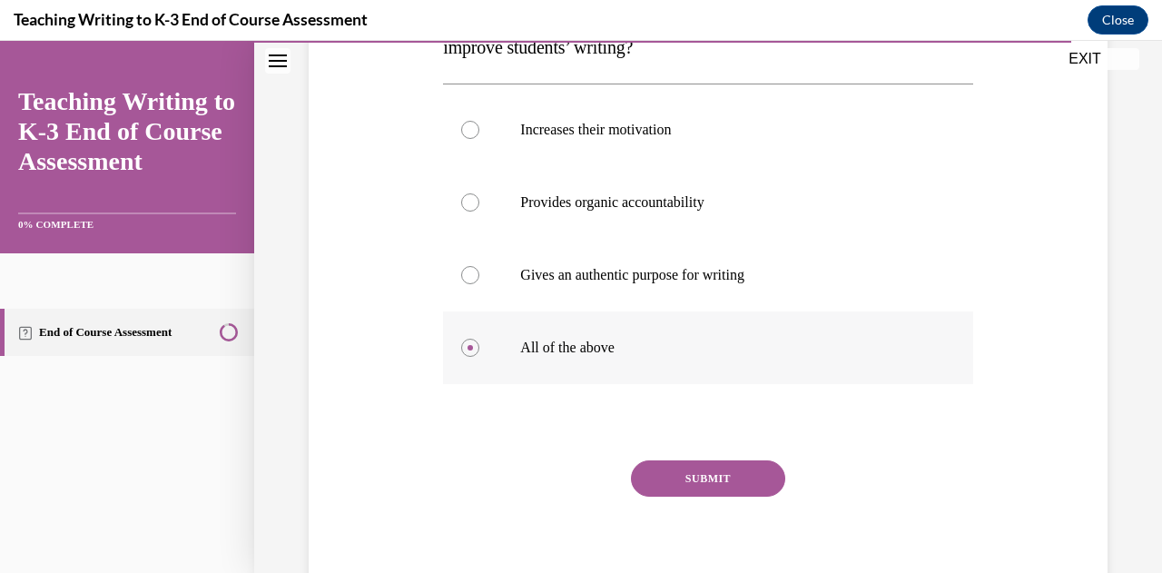
scroll to position [354, 0]
click at [670, 476] on button "SUBMIT" at bounding box center [708, 477] width 154 height 36
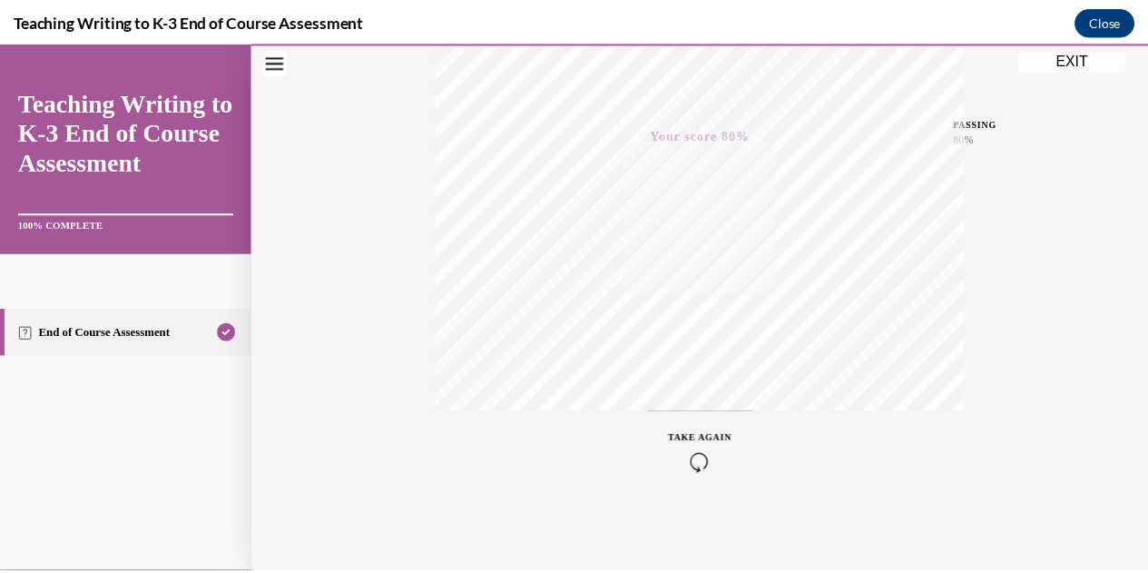
scroll to position [398, 0]
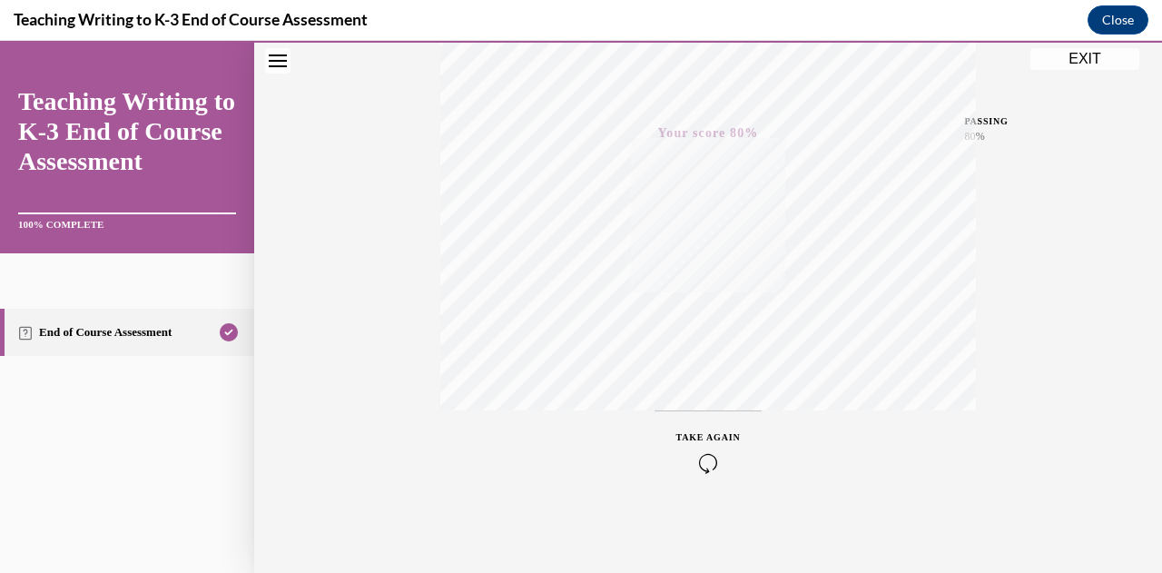
click at [1067, 56] on button "EXIT" at bounding box center [1084, 59] width 109 height 22
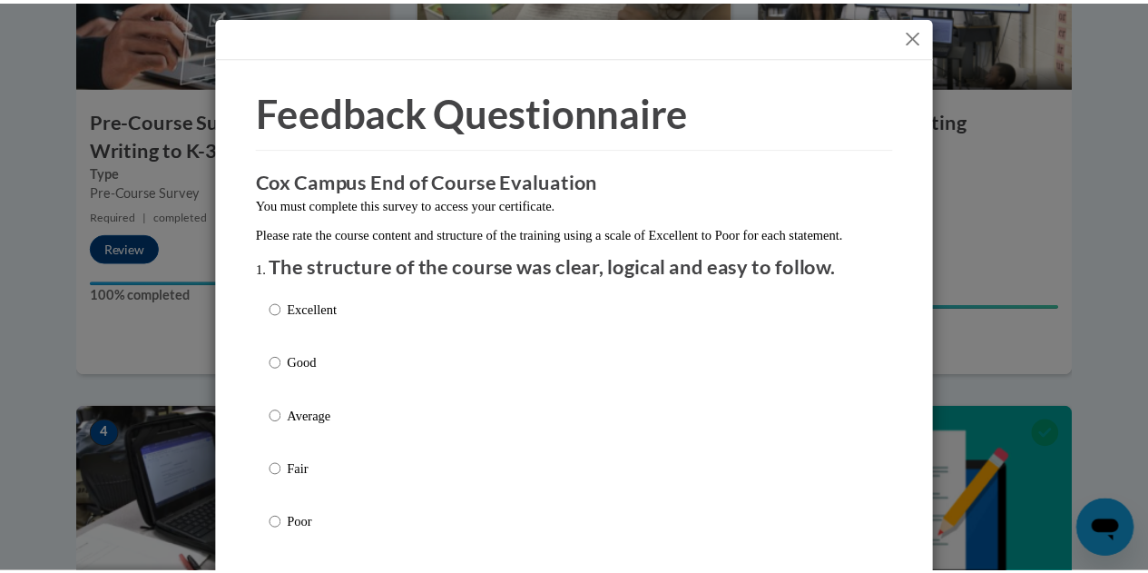
scroll to position [1, 0]
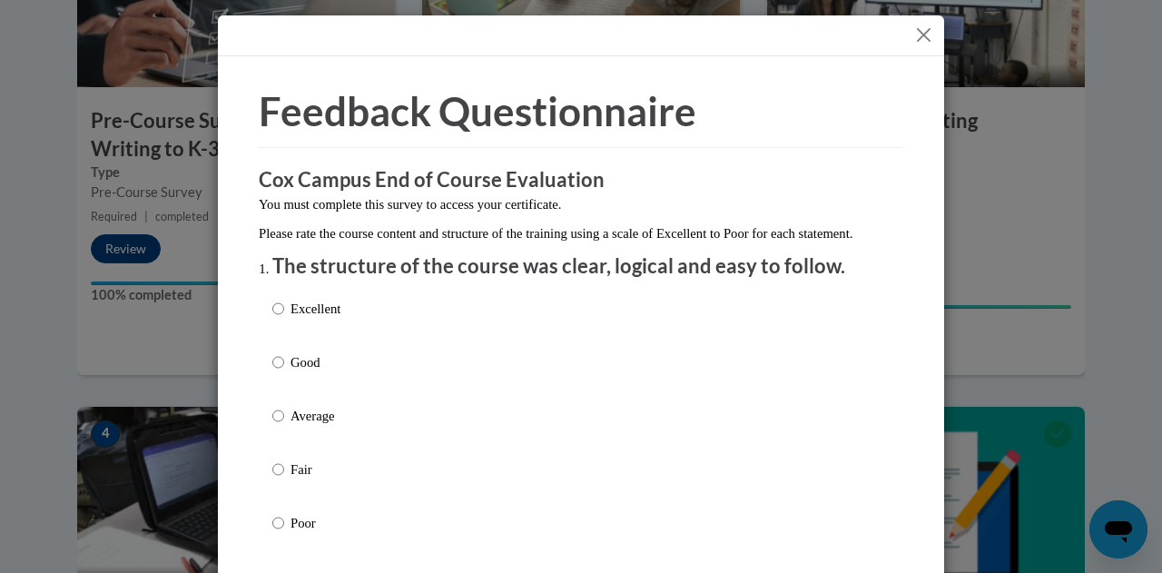
click at [918, 34] on button "Close" at bounding box center [923, 35] width 23 height 23
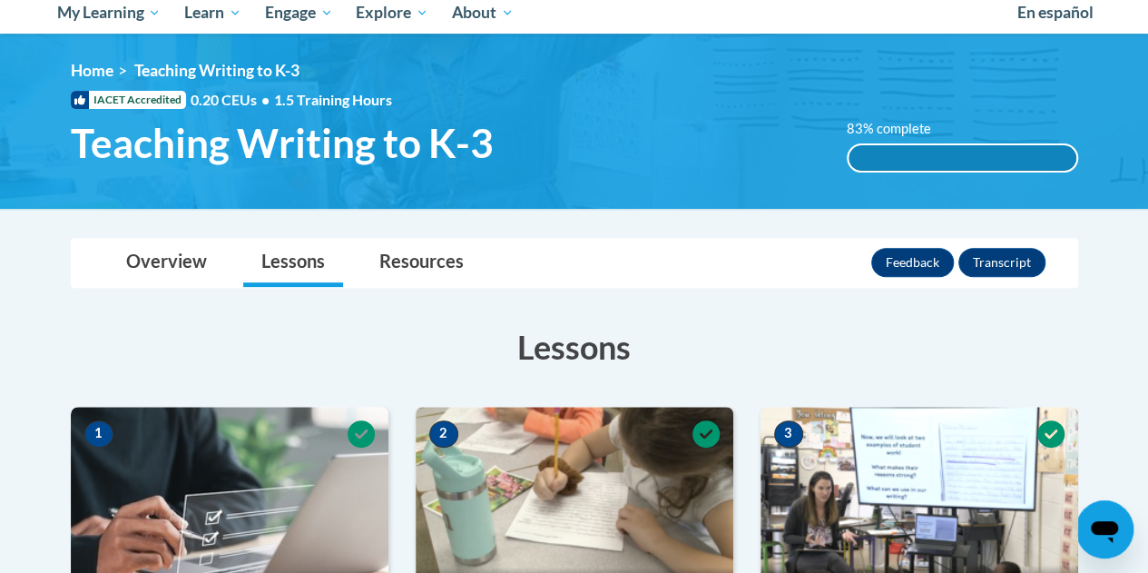
scroll to position [0, 0]
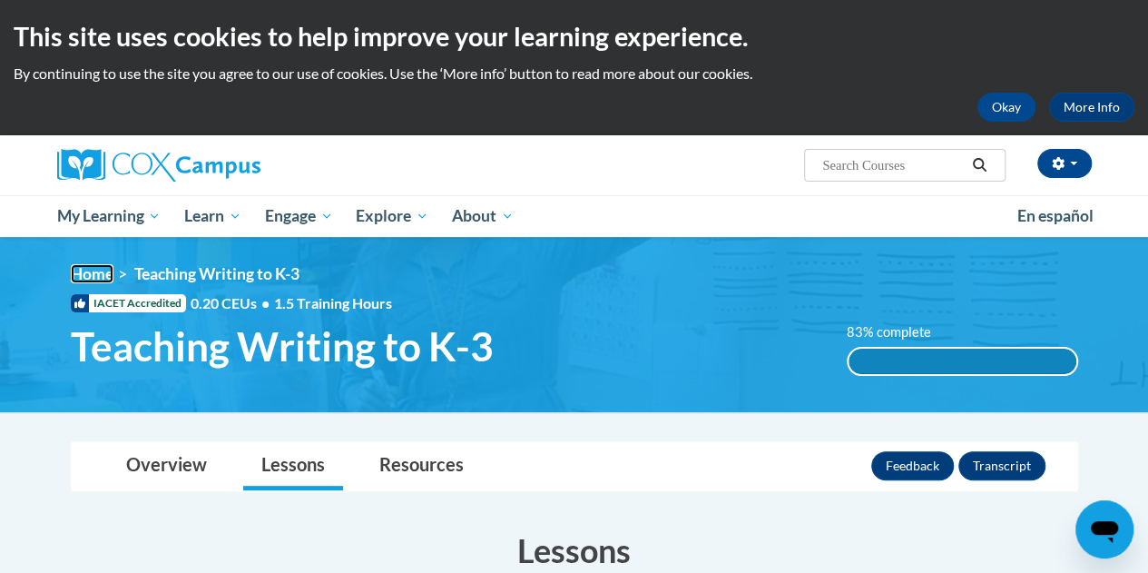
click at [93, 272] on link "Home" at bounding box center [92, 273] width 43 height 19
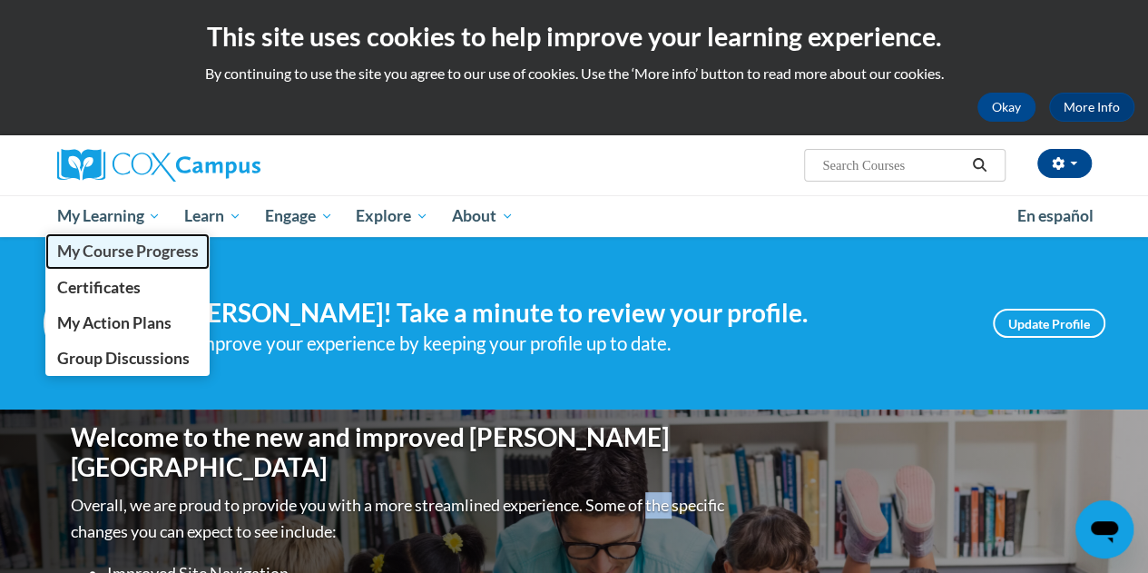
click at [123, 242] on span "My Course Progress" at bounding box center [127, 250] width 142 height 19
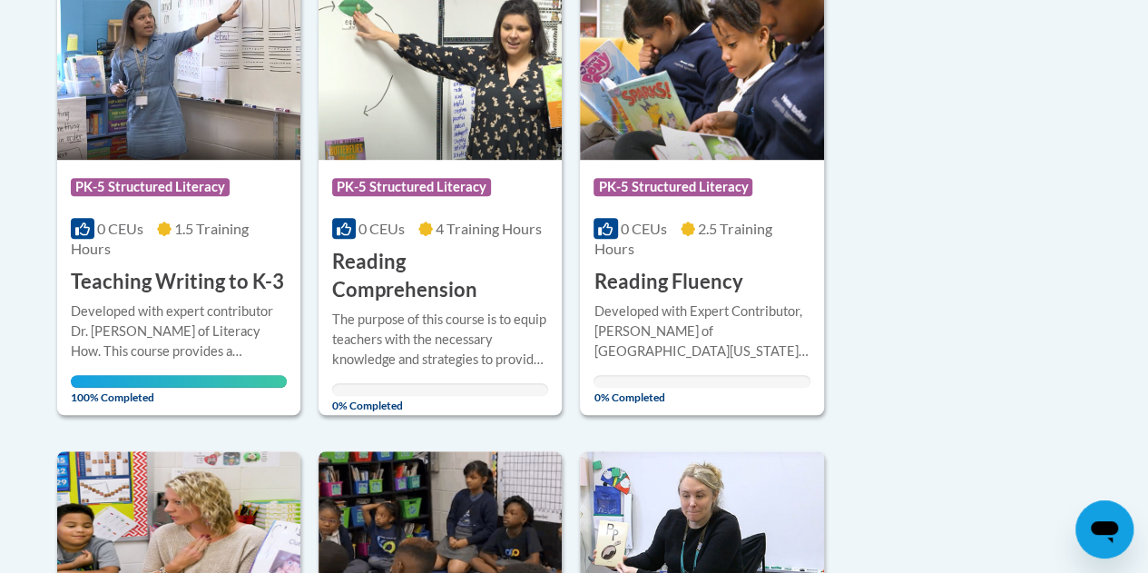
scroll to position [490, 0]
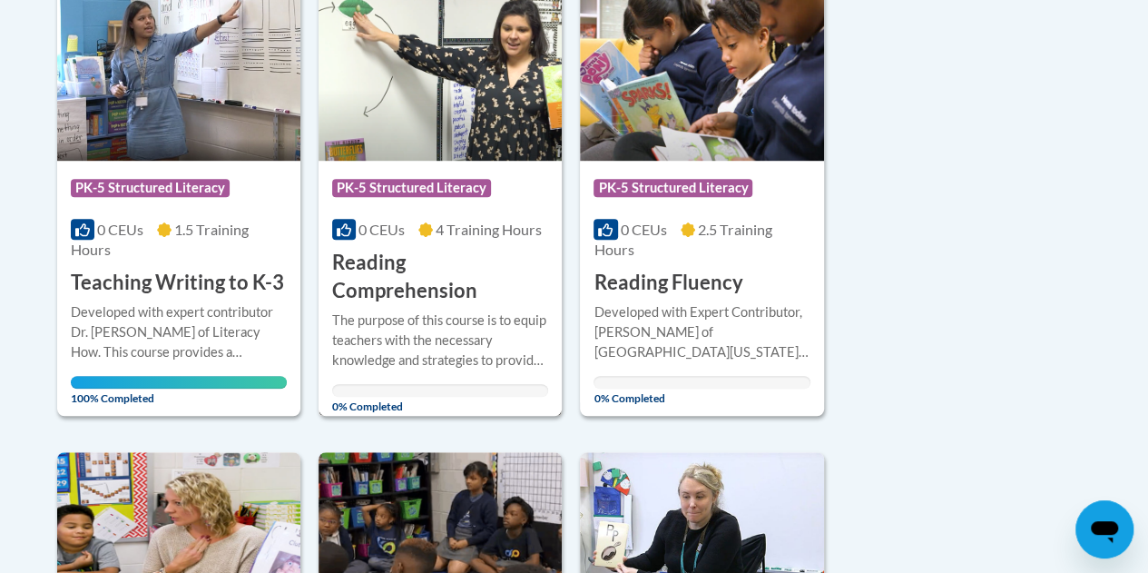
click at [483, 77] on img at bounding box center [440, 67] width 243 height 185
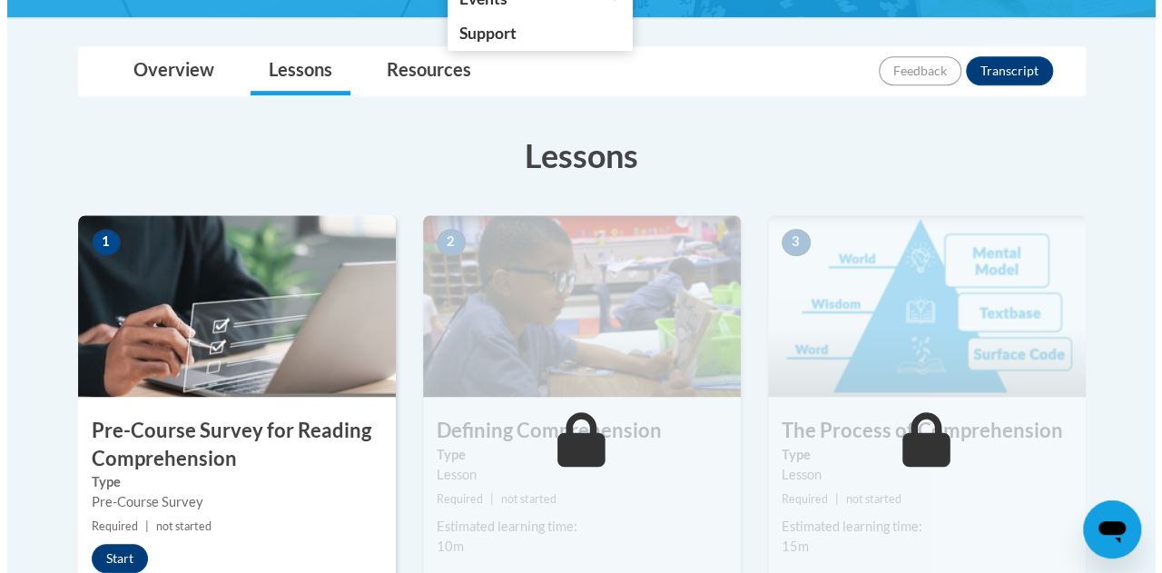
scroll to position [505, 0]
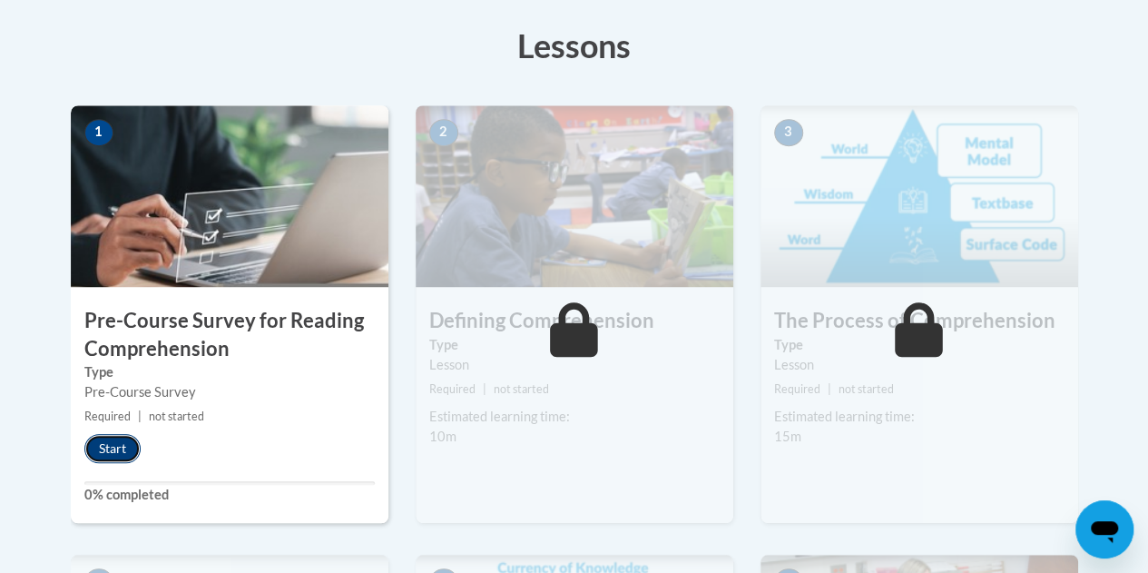
click at [116, 446] on button "Start" at bounding box center [112, 448] width 56 height 29
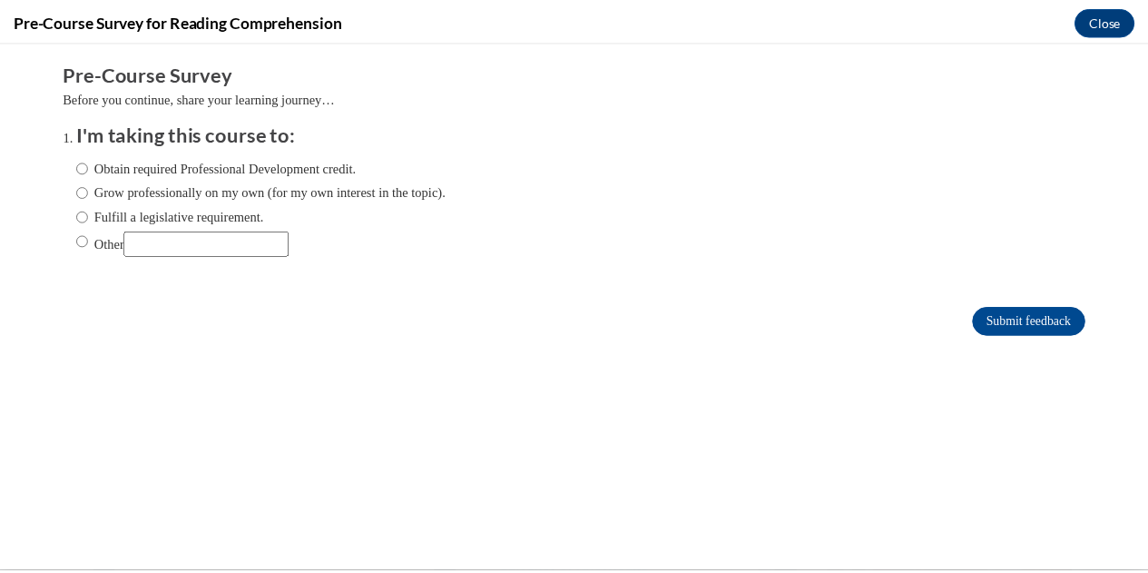
scroll to position [0, 0]
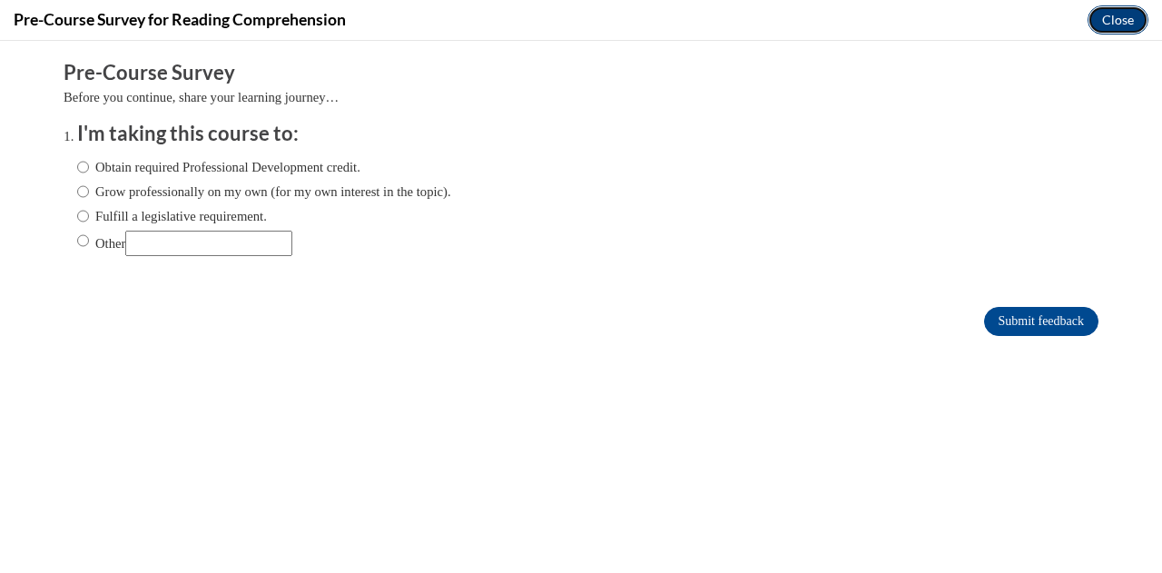
click at [1092, 19] on button "Close" at bounding box center [1117, 19] width 61 height 29
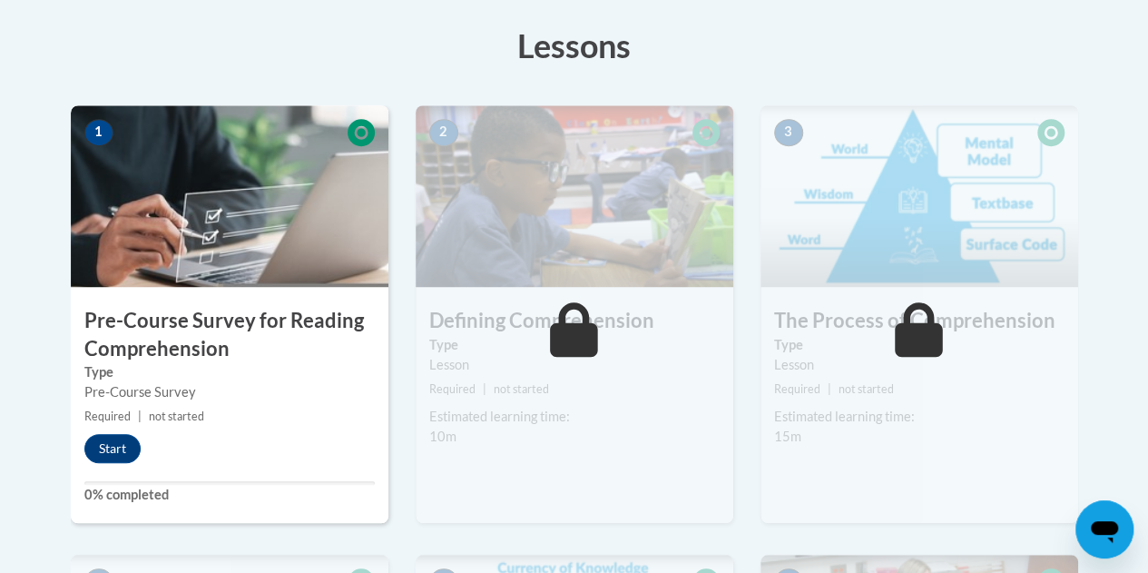
click at [598, 184] on img at bounding box center [575, 196] width 318 height 182
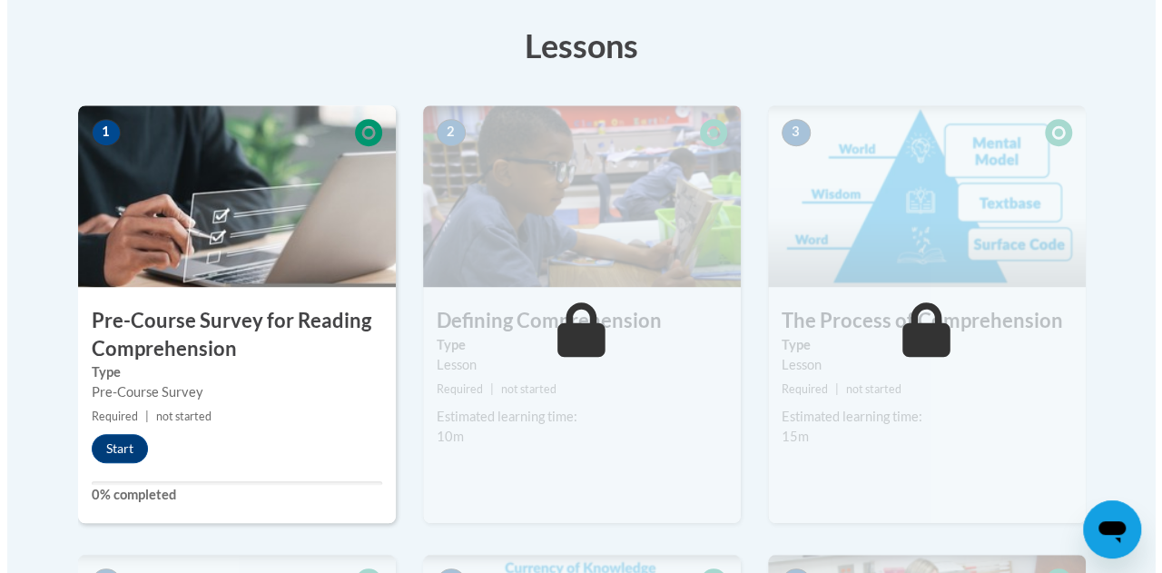
scroll to position [496, 0]
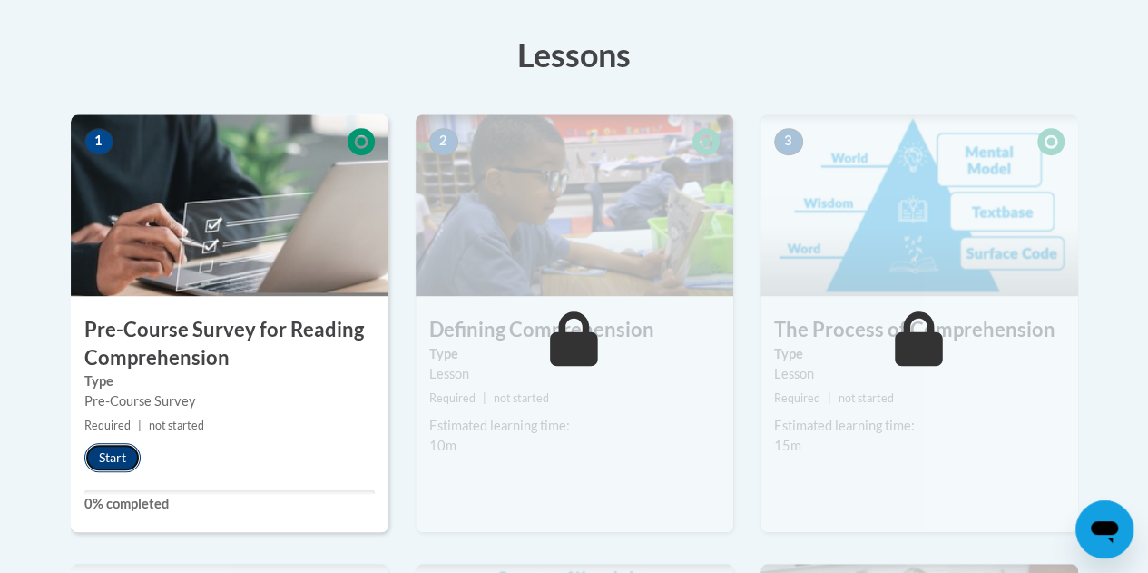
click at [109, 460] on button "Start" at bounding box center [112, 457] width 56 height 29
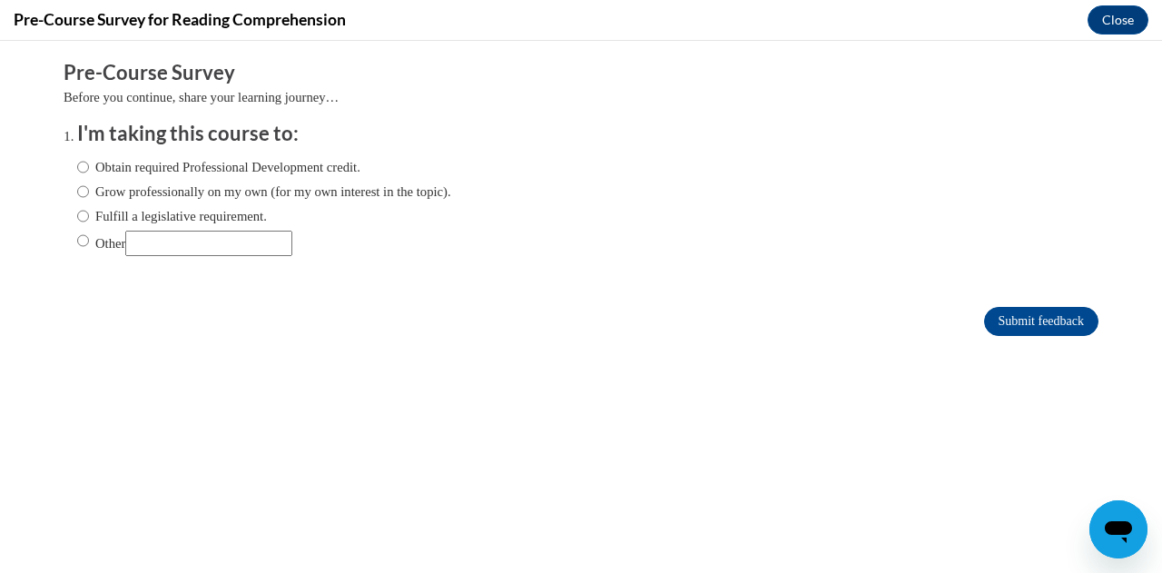
scroll to position [0, 0]
click at [225, 162] on label "Obtain required Professional Development credit." at bounding box center [218, 167] width 283 height 20
click at [89, 162] on input "Obtain required Professional Development credit." at bounding box center [83, 167] width 12 height 20
radio input "true"
click at [1013, 331] on input "Submit feedback" at bounding box center [1041, 321] width 114 height 29
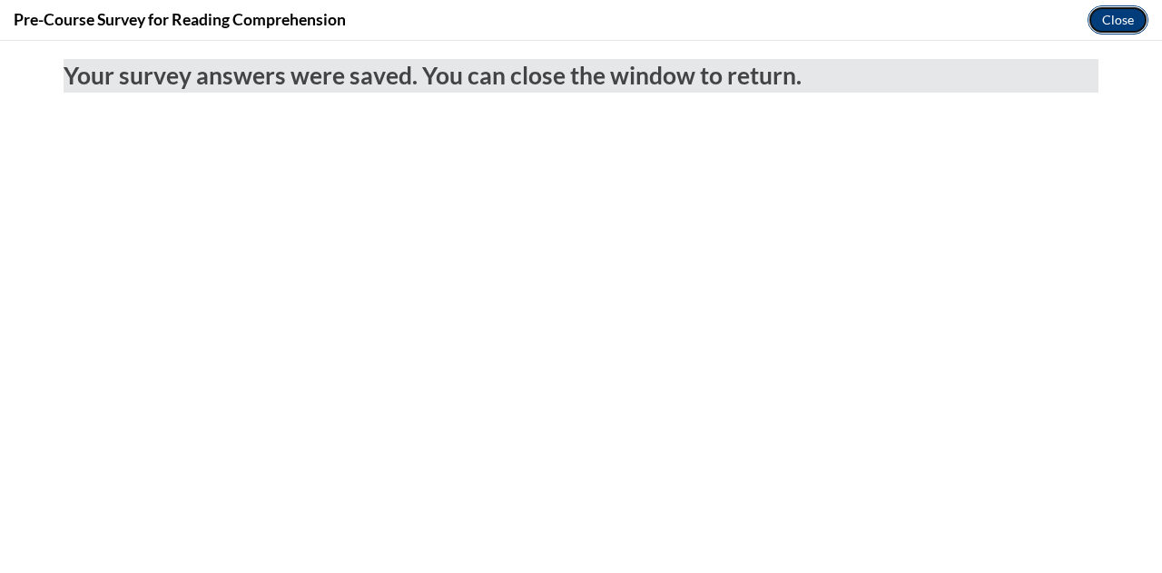
click at [1098, 28] on button "Close" at bounding box center [1117, 19] width 61 height 29
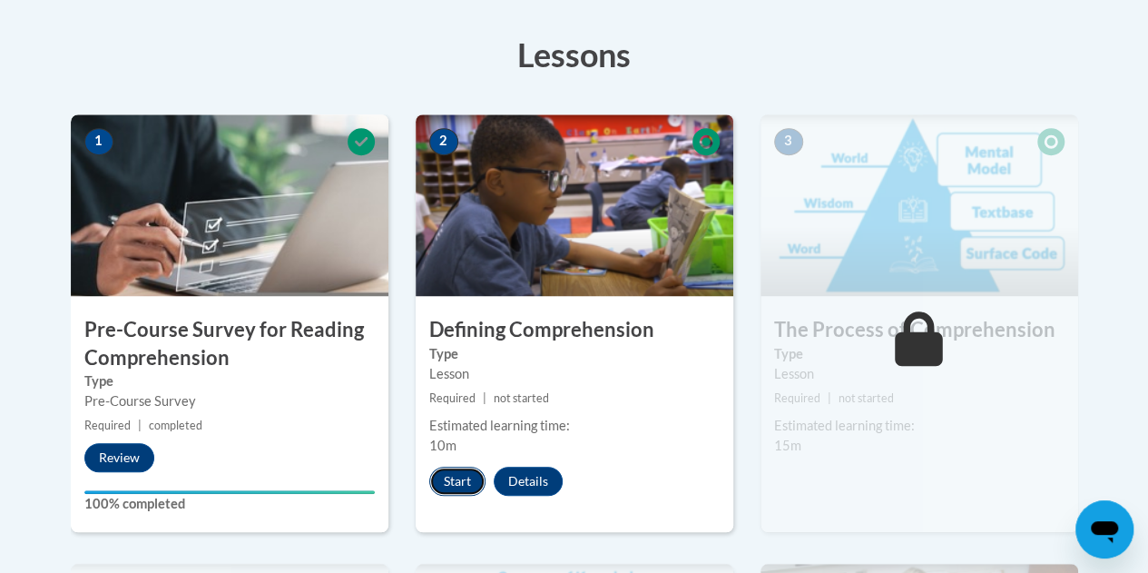
click at [454, 482] on button "Start" at bounding box center [457, 481] width 56 height 29
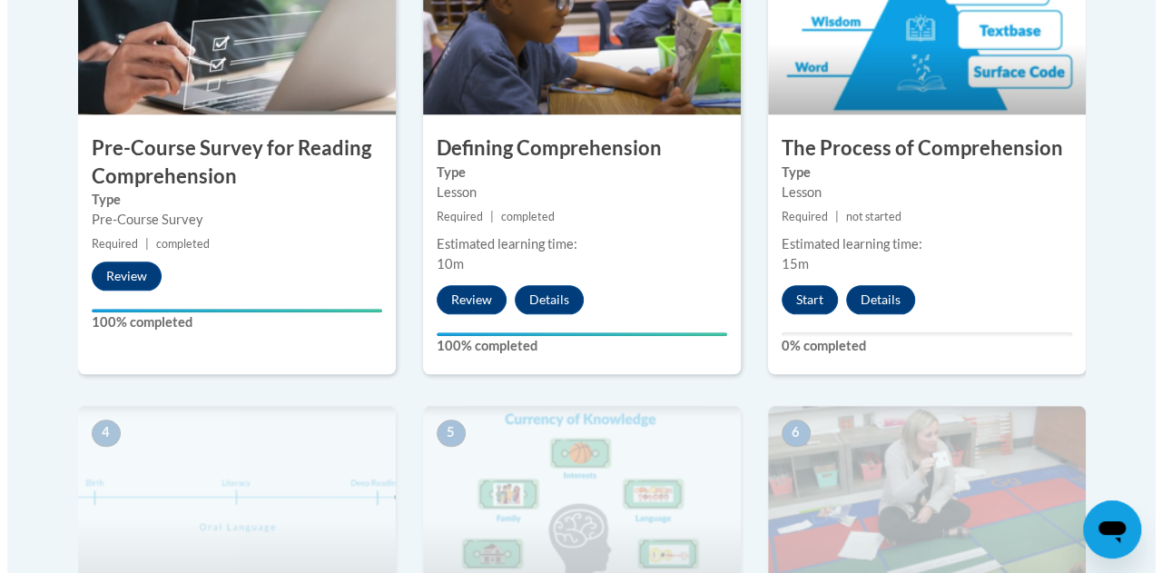
scroll to position [829, 0]
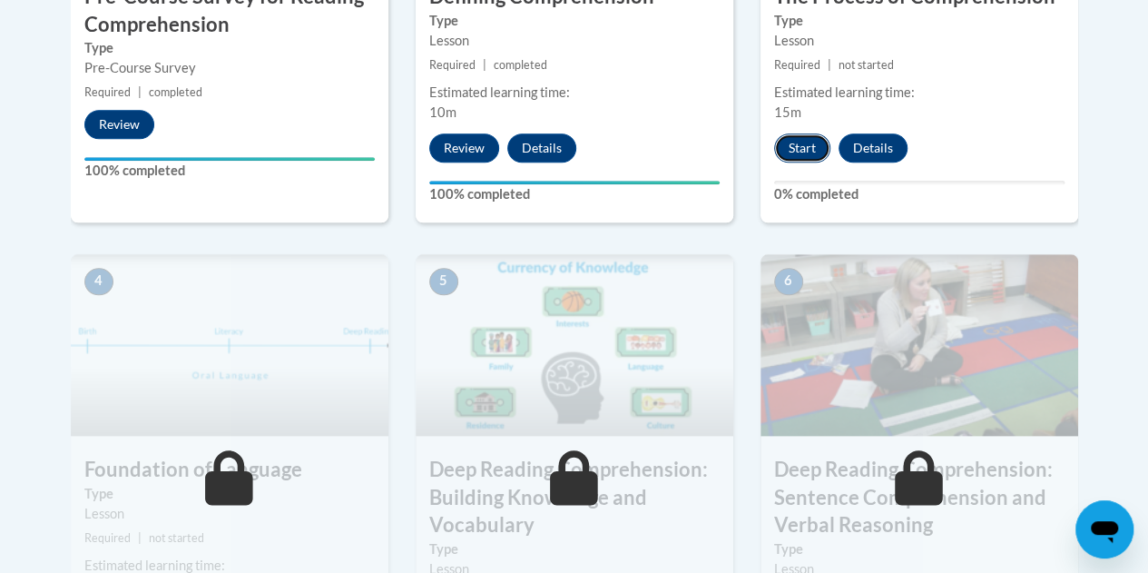
click at [821, 137] on button "Start" at bounding box center [802, 147] width 56 height 29
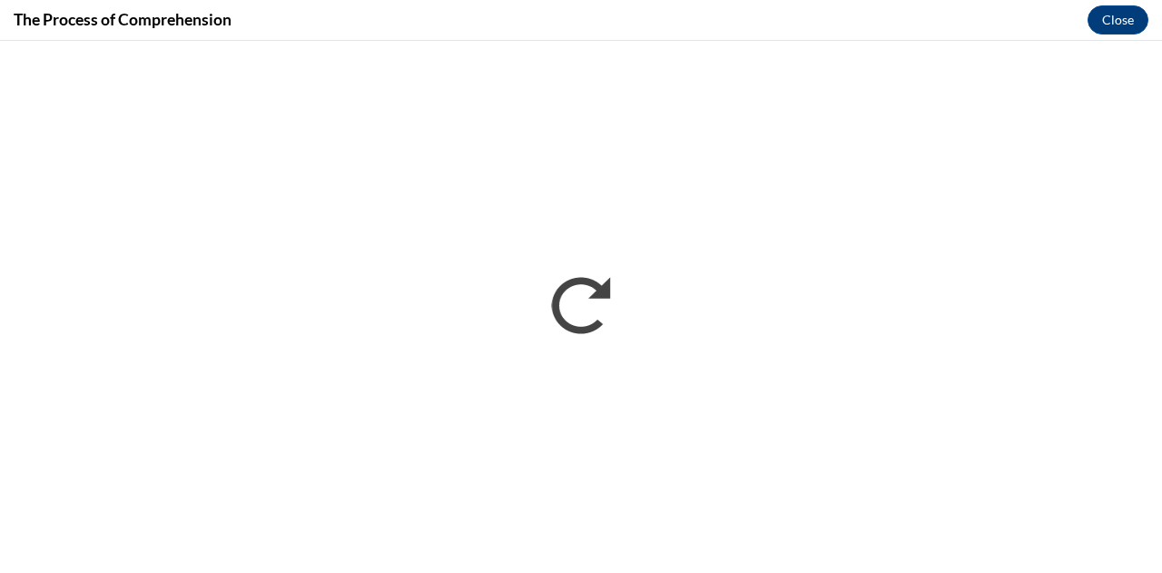
scroll to position [0, 0]
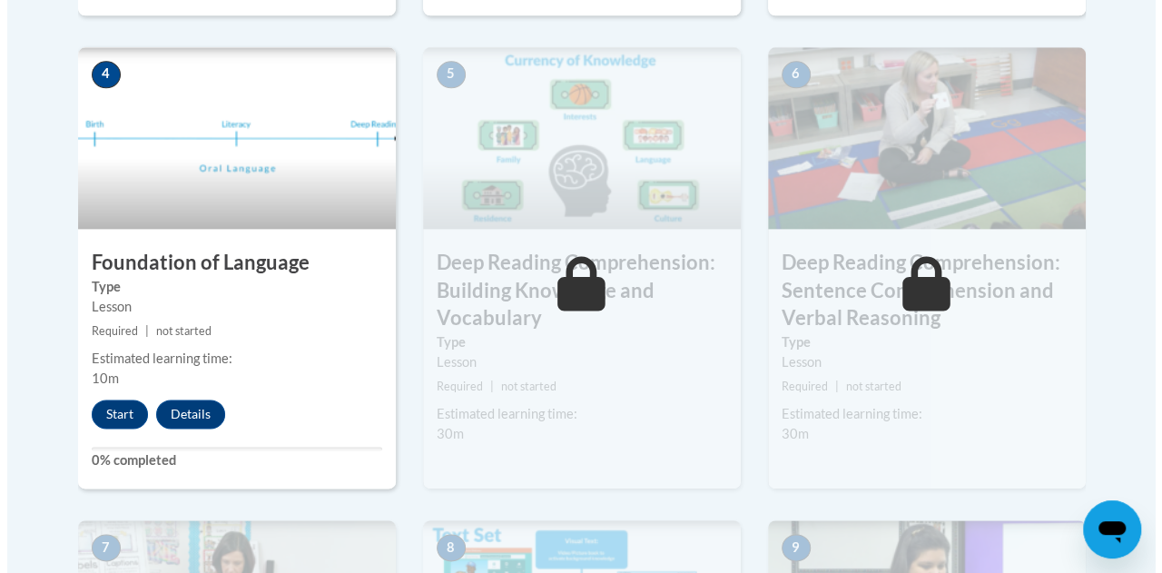
scroll to position [1037, 0]
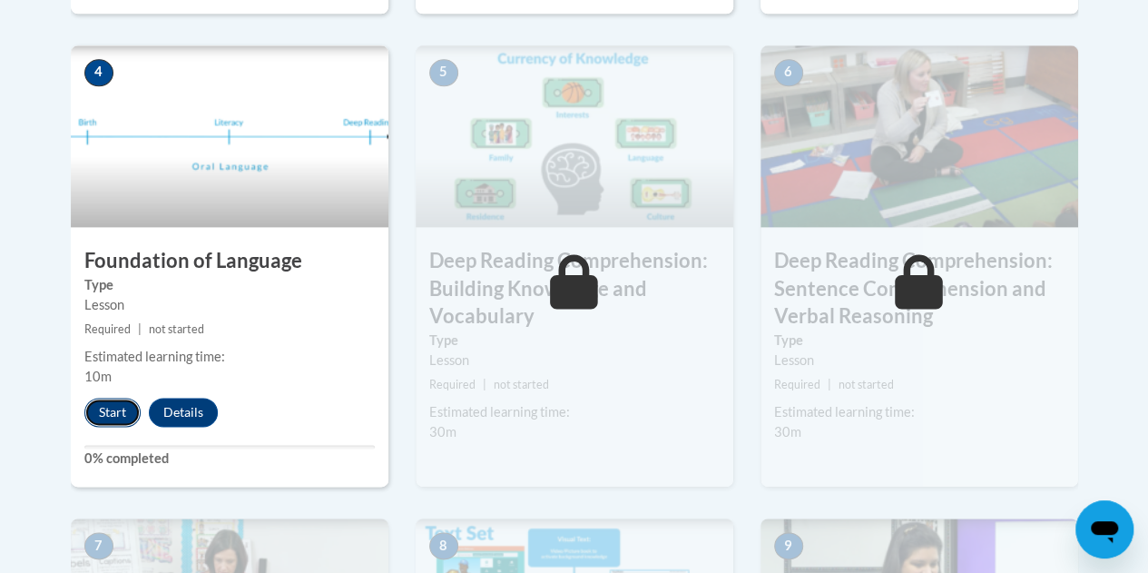
click at [122, 414] on button "Start" at bounding box center [112, 412] width 56 height 29
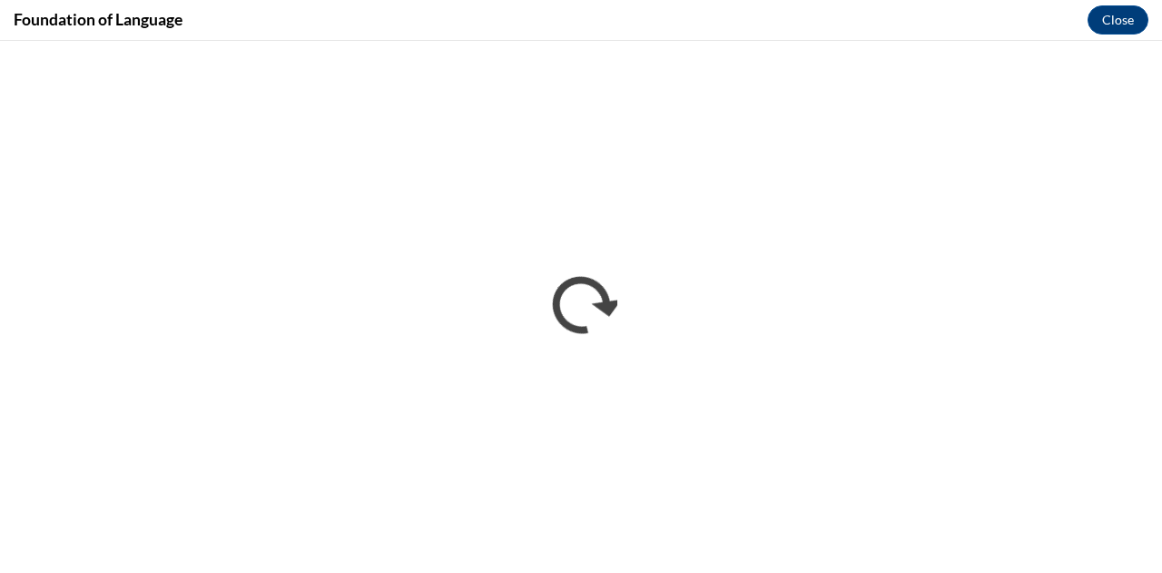
scroll to position [0, 0]
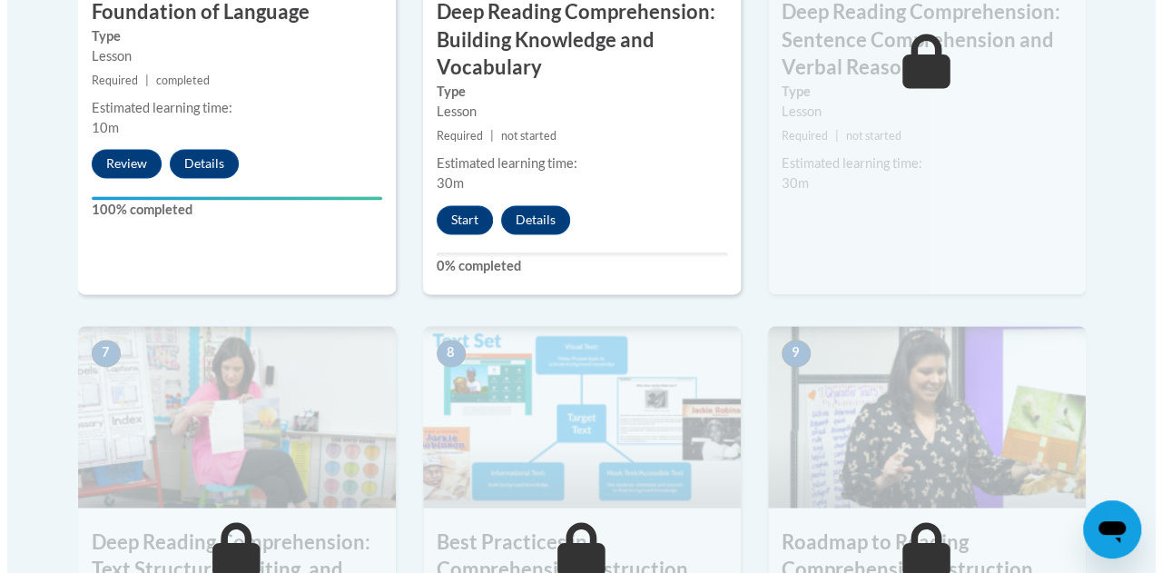
scroll to position [1272, 0]
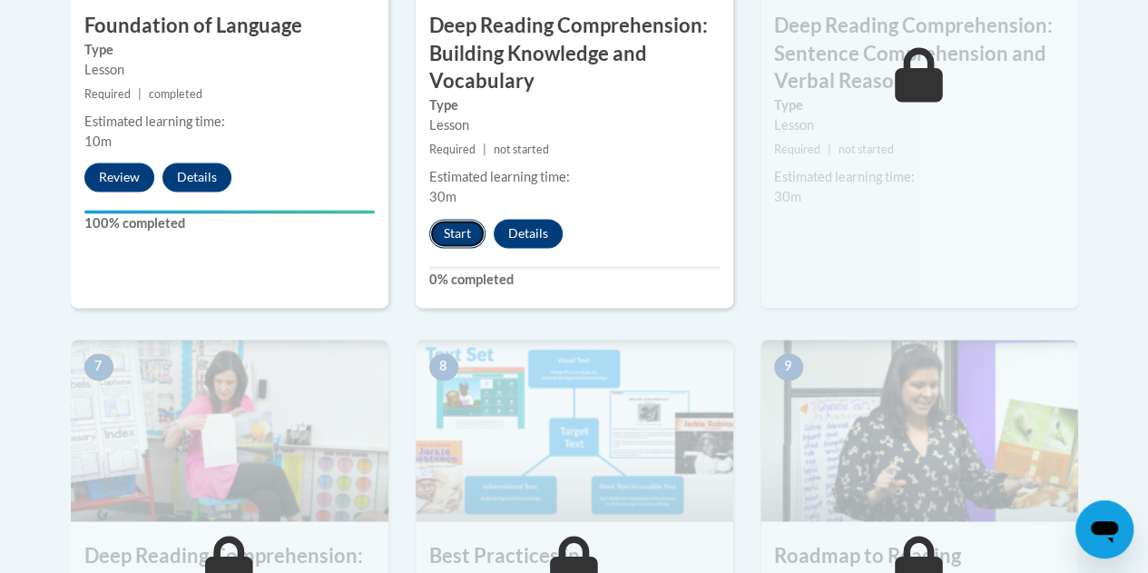
click at [467, 240] on button "Start" at bounding box center [457, 233] width 56 height 29
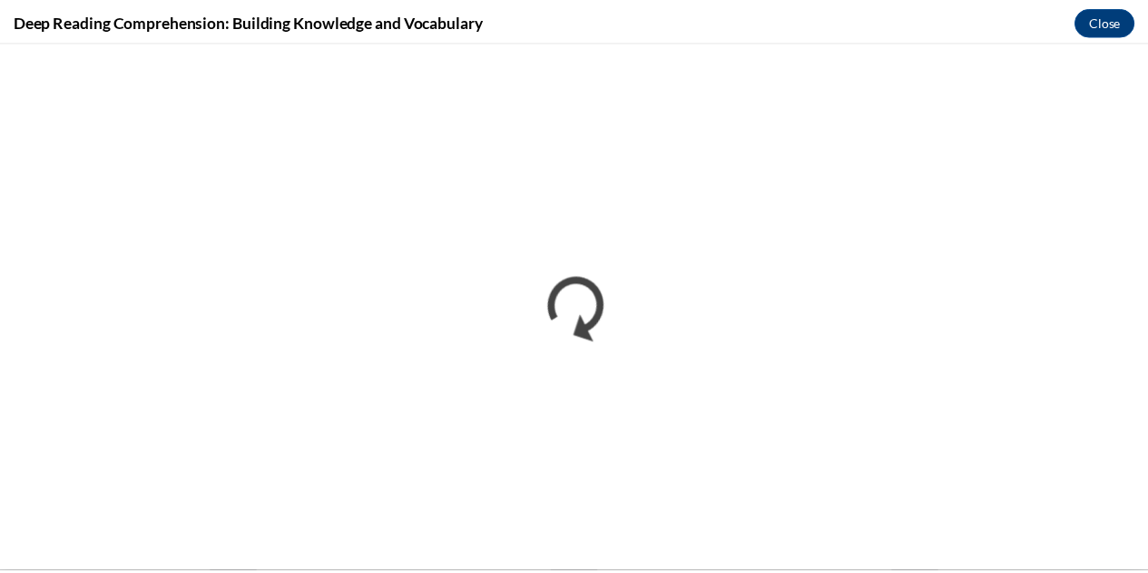
scroll to position [0, 0]
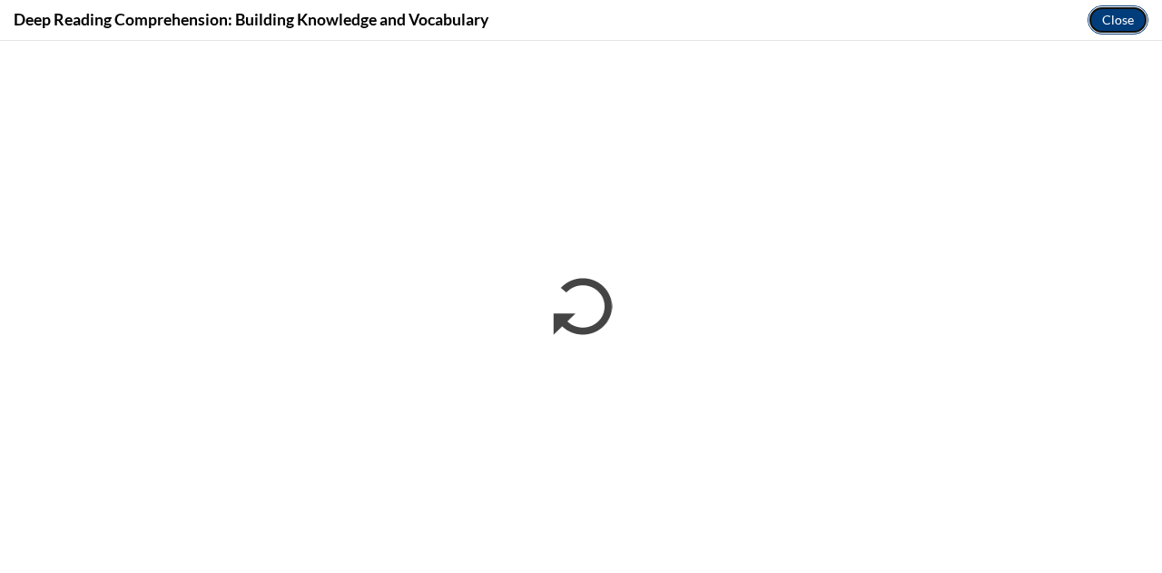
click at [1104, 21] on button "Close" at bounding box center [1117, 19] width 61 height 29
